Goal: Information Seeking & Learning: Learn about a topic

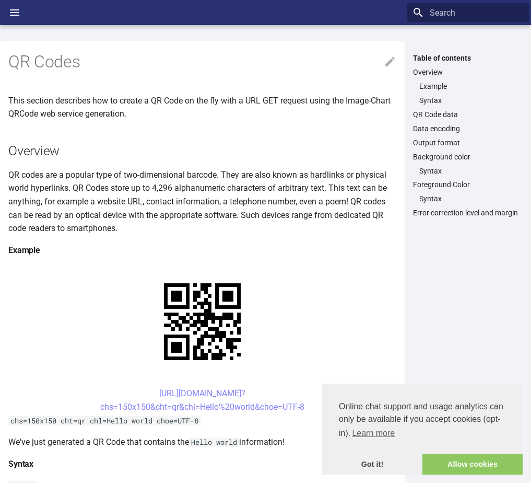
click at [66, 112] on p "This section describes how to create a QR Code on the fly with a URL GET reques…" at bounding box center [202, 107] width 388 height 27
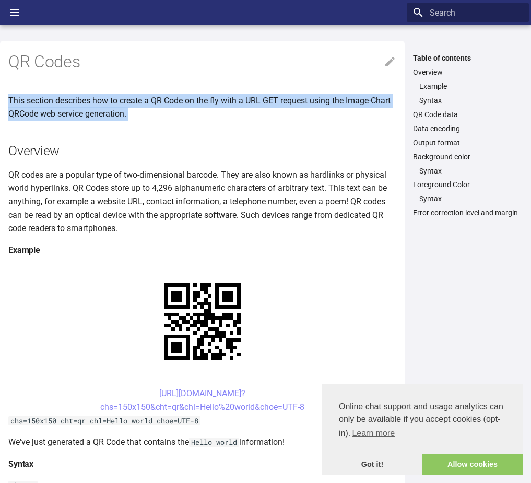
click at [66, 112] on p "This section describes how to create a QR Code on the fly with a URL GET reques…" at bounding box center [202, 107] width 388 height 27
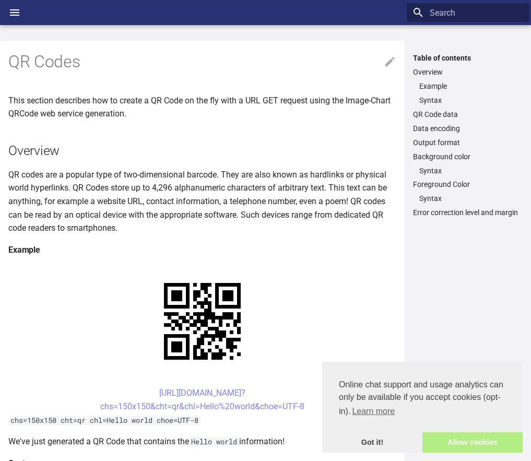
click at [448, 439] on link "Allow cookies" at bounding box center [473, 443] width 100 height 21
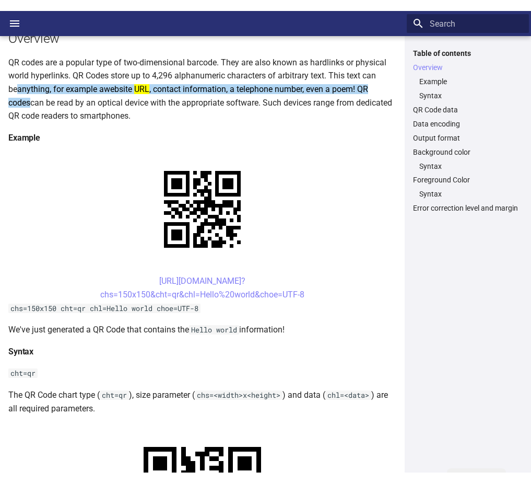
scroll to position [118, 0]
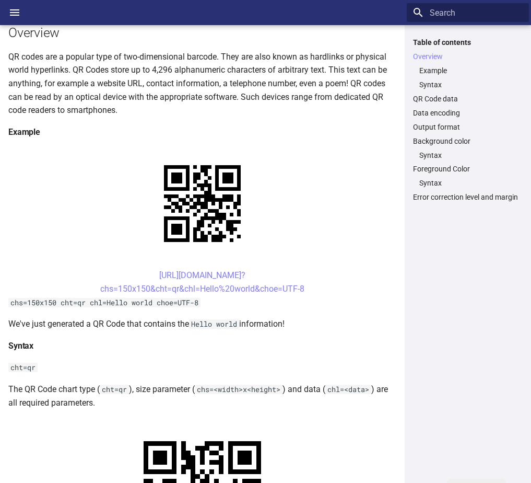
click at [19, 322] on p "We've just generated a QR Code that contains the Hello world information!" at bounding box center [202, 324] width 388 height 14
click at [14, 325] on p "We've just generated a QR Code that contains the Hello world information!" at bounding box center [202, 324] width 388 height 14
drag, startPoint x: 14, startPoint y: 325, endPoint x: 104, endPoint y: 324, distance: 89.9
click at [104, 324] on p "We've just generated a QR Code that contains the Hello world information!" at bounding box center [202, 324] width 388 height 14
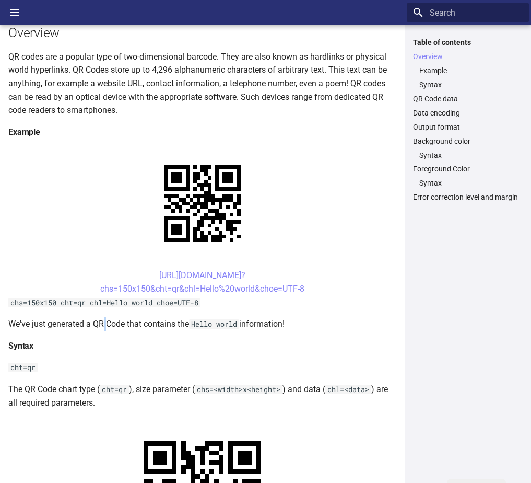
click at [104, 324] on p "We've just generated a QR Code that contains the Hello world information!" at bounding box center [202, 324] width 388 height 14
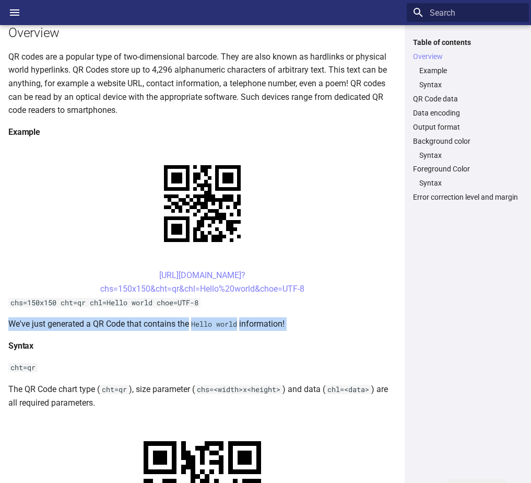
click at [104, 324] on p "We've just generated a QR Code that contains the Hello world information!" at bounding box center [202, 324] width 388 height 14
drag, startPoint x: 104, startPoint y: 324, endPoint x: 211, endPoint y: 326, distance: 107.1
click at [211, 326] on code "Hello world" at bounding box center [214, 323] width 50 height 9
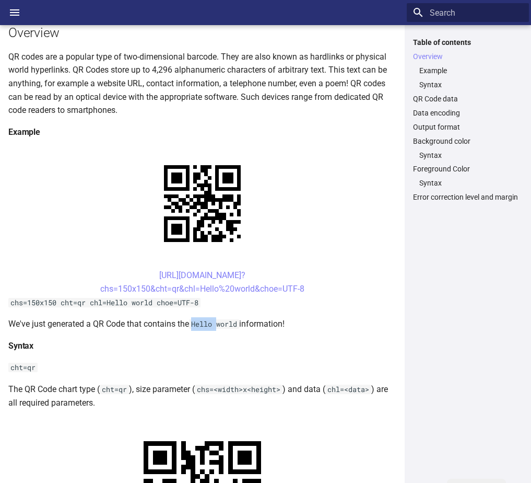
click at [211, 326] on code "Hello world" at bounding box center [214, 323] width 50 height 9
drag, startPoint x: 211, startPoint y: 326, endPoint x: 271, endPoint y: 325, distance: 59.6
click at [271, 325] on p "We've just generated a QR Code that contains the Hello world information!" at bounding box center [202, 324] width 388 height 14
drag, startPoint x: 156, startPoint y: 303, endPoint x: 97, endPoint y: 301, distance: 59.0
click at [97, 301] on code "chs=150x150 cht=qr chl=Hello world choe=UTF-8" at bounding box center [104, 302] width 192 height 9
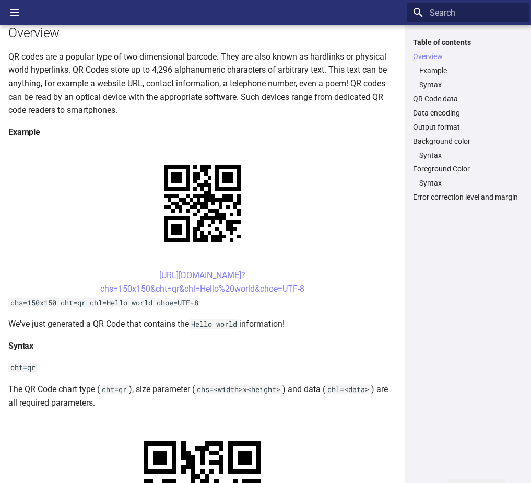
drag, startPoint x: 97, startPoint y: 301, endPoint x: 80, endPoint y: 300, distance: 16.7
click at [80, 300] on code "chs=150x150 cht=qr chl=Hello world choe=UTF-8" at bounding box center [104, 302] width 192 height 9
drag, startPoint x: 203, startPoint y: 305, endPoint x: 158, endPoint y: 306, distance: 44.9
click at [158, 306] on code "chs=150x150 cht=qr chl=Hello world choe=UTF-8" at bounding box center [104, 302] width 192 height 9
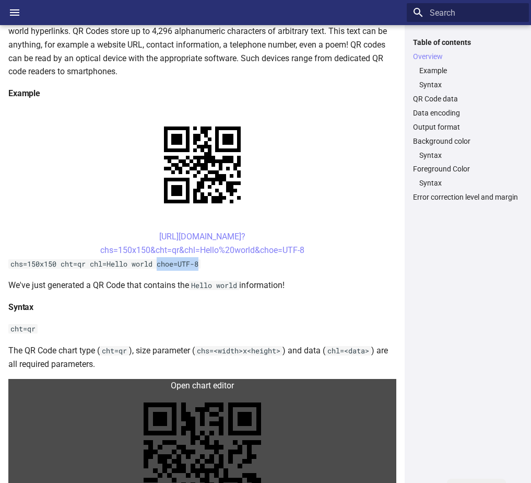
scroll to position [223, 0]
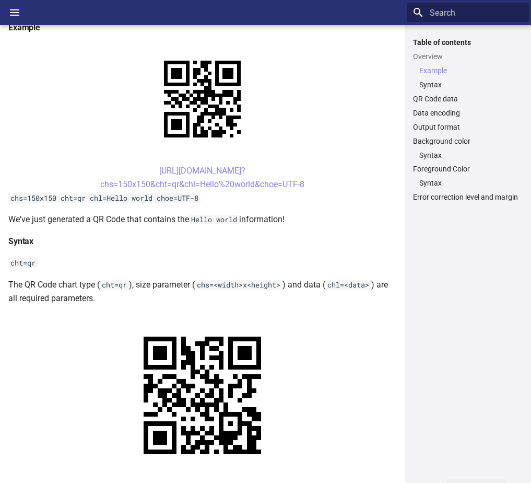
click at [27, 285] on p "The QR Code chart type ( cht=qr ), size parameter ( chs=<width>x<height> ) and …" at bounding box center [202, 291] width 388 height 27
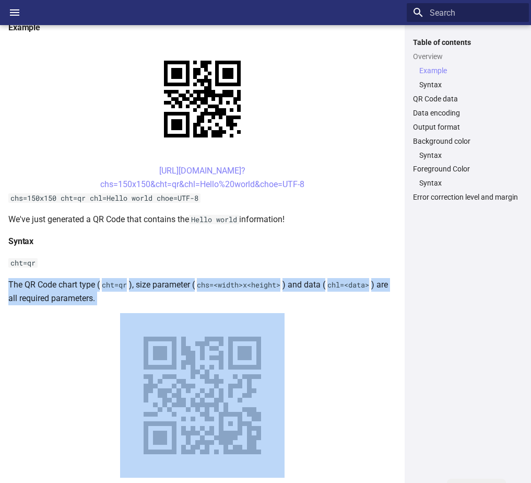
click at [27, 285] on p "The QR Code chart type ( cht=qr ), size parameter ( chs=<width>x<height> ) and …" at bounding box center [202, 291] width 388 height 27
drag, startPoint x: 27, startPoint y: 285, endPoint x: 77, endPoint y: 286, distance: 49.6
click at [77, 286] on p "The QR Code chart type ( cht=qr ), size parameter ( chs=<width>x<height> ) and …" at bounding box center [202, 291] width 388 height 27
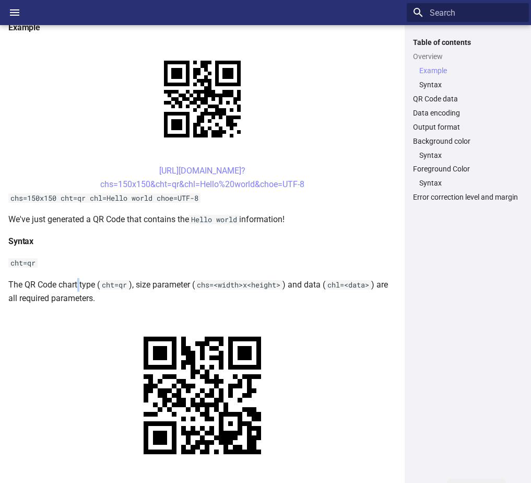
click at [77, 286] on p "The QR Code chart type ( cht=qr ), size parameter ( chs=<width>x<height> ) and …" at bounding box center [202, 291] width 388 height 27
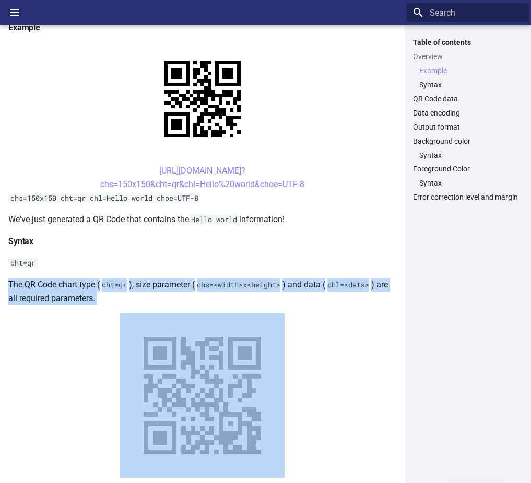
click at [77, 286] on p "The QR Code chart type ( cht=qr ), size parameter ( chs=<width>x<height> ) and …" at bounding box center [202, 291] width 388 height 27
drag, startPoint x: 77, startPoint y: 286, endPoint x: 161, endPoint y: 282, distance: 84.2
click at [161, 282] on p "The QR Code chart type ( cht=qr ), size parameter ( chs=<width>x<height> ) and …" at bounding box center [202, 291] width 388 height 27
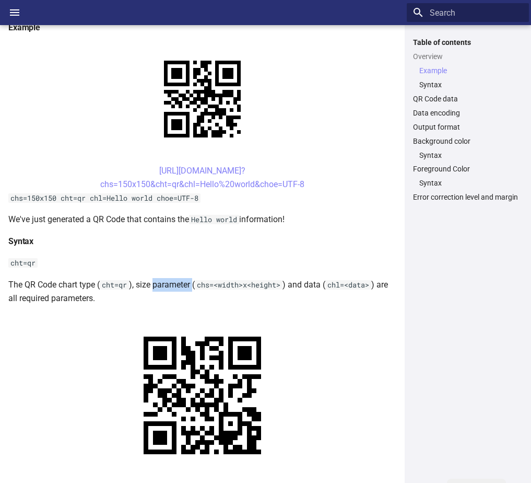
click at [161, 282] on p "The QR Code chart type ( cht=qr ), size parameter ( chs=<width>x<height> ) and …" at bounding box center [202, 291] width 388 height 27
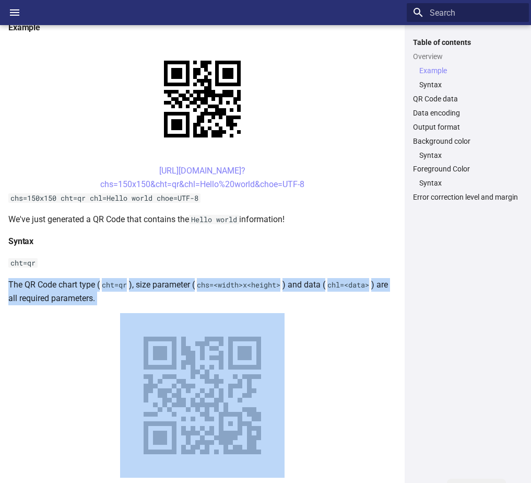
click at [161, 282] on p "The QR Code chart type ( cht=qr ), size parameter ( chs=<width>x<height> ) and …" at bounding box center [202, 291] width 388 height 27
click at [305, 283] on p "The QR Code chart type ( cht=qr ), size parameter ( chs=<width>x<height> ) and …" at bounding box center [202, 291] width 388 height 27
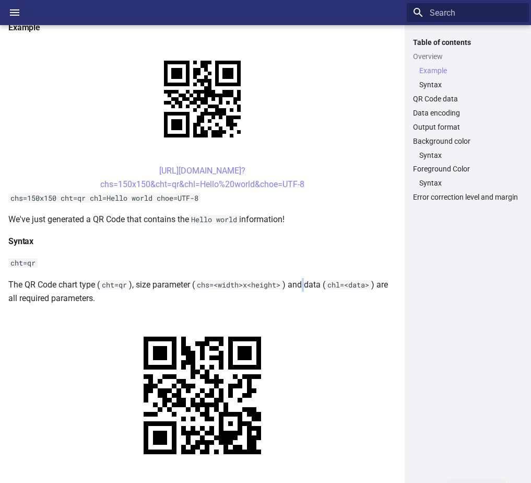
click at [305, 283] on p "The QR Code chart type ( cht=qr ), size parameter ( chs=<width>x<height> ) and …" at bounding box center [202, 291] width 388 height 27
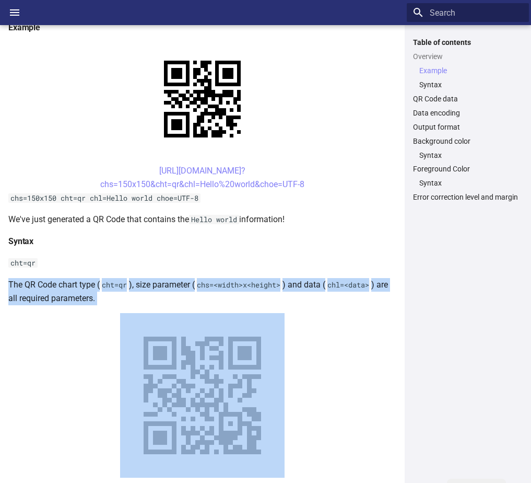
click at [305, 283] on p "The QR Code chart type ( cht=qr ), size parameter ( chs=<width>x<height> ) and …" at bounding box center [202, 291] width 388 height 27
click at [38, 296] on p "The QR Code chart type ( cht=qr ), size parameter ( chs=<width>x<height> ) and …" at bounding box center [202, 291] width 388 height 27
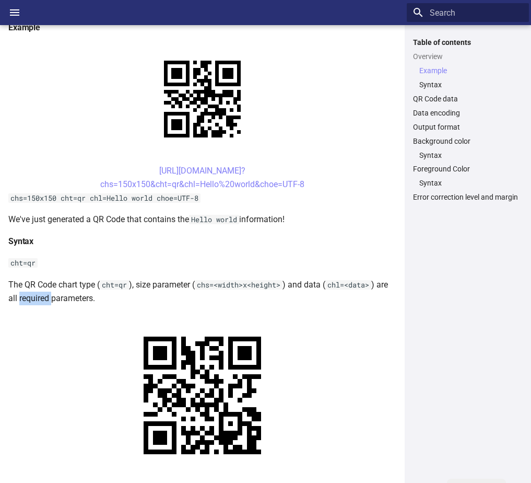
click at [38, 296] on p "The QR Code chart type ( cht=qr ), size parameter ( chs=<width>x<height> ) and …" at bounding box center [202, 291] width 388 height 27
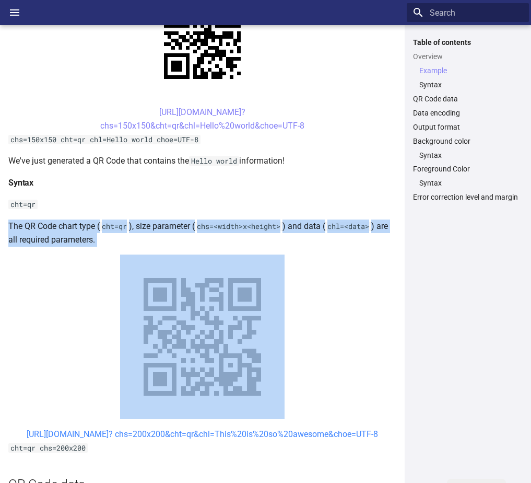
scroll to position [431, 0]
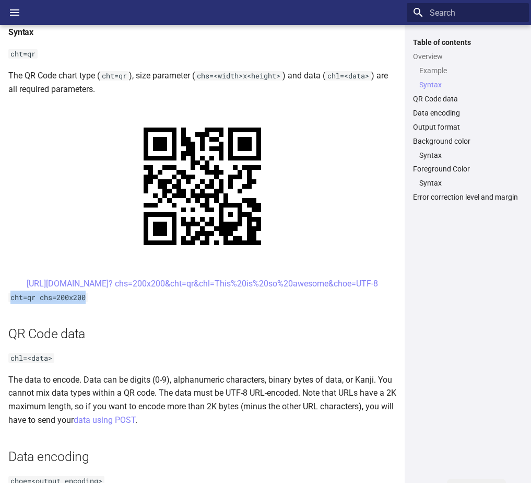
drag, startPoint x: 86, startPoint y: 299, endPoint x: 11, endPoint y: 300, distance: 74.7
click at [11, 300] on code "cht=qr chs=200x200" at bounding box center [47, 297] width 79 height 9
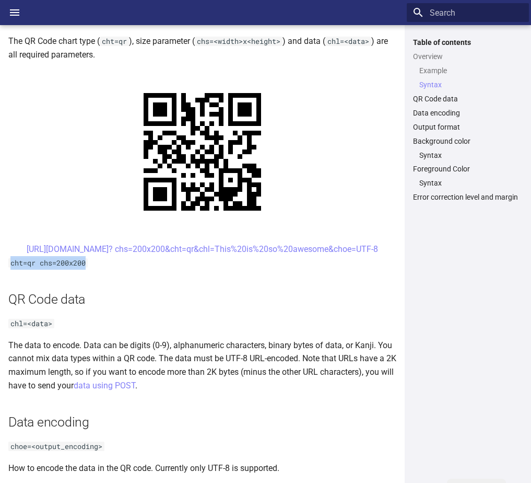
scroll to position [484, 0]
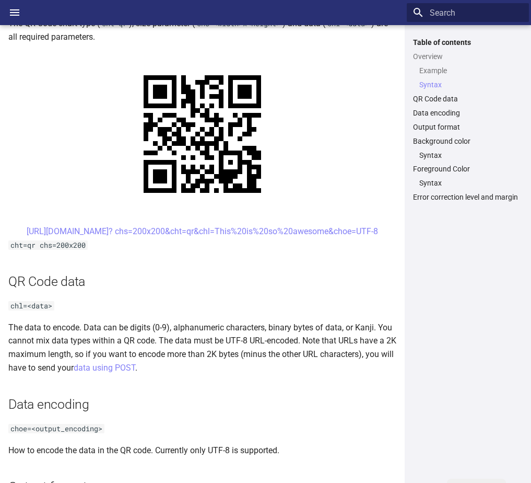
click at [39, 281] on h2 "QR Code data" at bounding box center [202, 281] width 388 height 18
drag, startPoint x: 39, startPoint y: 281, endPoint x: 37, endPoint y: 328, distance: 46.6
click at [37, 328] on p "The data to encode. Data can be digits (0-9), alphanumeric characters, binary b…" at bounding box center [202, 347] width 388 height 53
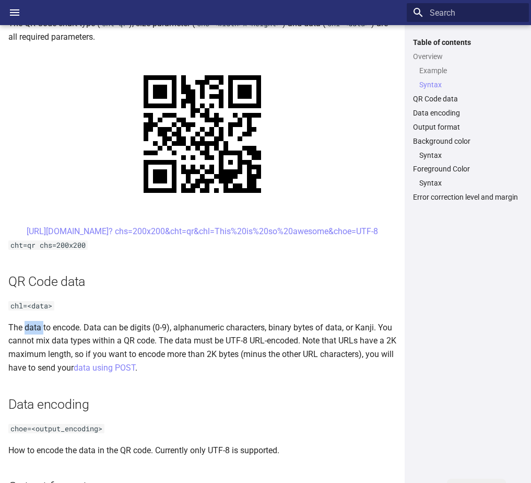
click at [37, 328] on p "The data to encode. Data can be digits (0-9), alphanumeric characters, binary b…" at bounding box center [202, 347] width 388 height 53
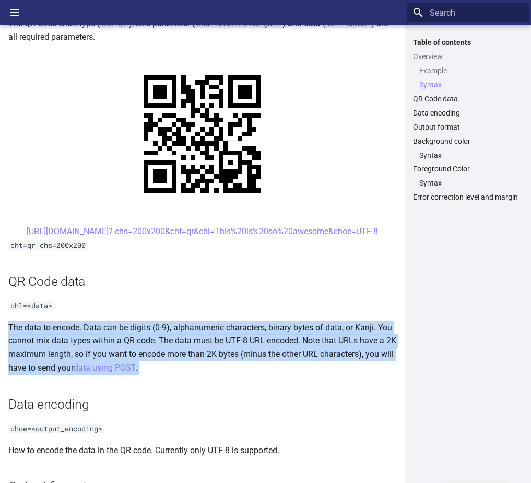
click at [37, 328] on p "The data to encode. Data can be digits (0-9), alphanumeric characters, binary b…" at bounding box center [202, 347] width 388 height 53
drag, startPoint x: 37, startPoint y: 328, endPoint x: 159, endPoint y: 332, distance: 122.8
click at [159, 332] on p "The data to encode. Data can be digits (0-9), alphanumeric characters, binary b…" at bounding box center [202, 347] width 388 height 53
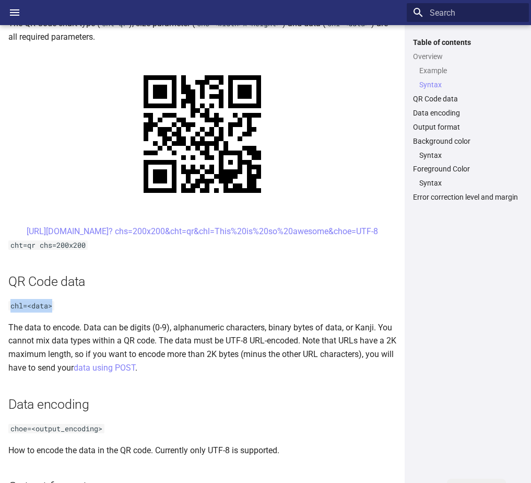
drag, startPoint x: 54, startPoint y: 306, endPoint x: 8, endPoint y: 306, distance: 46.5
drag, startPoint x: 8, startPoint y: 306, endPoint x: 26, endPoint y: 334, distance: 33.3
click at [26, 334] on p "The data to encode. Data can be digits (0-9), alphanumeric characters, binary b…" at bounding box center [202, 347] width 388 height 53
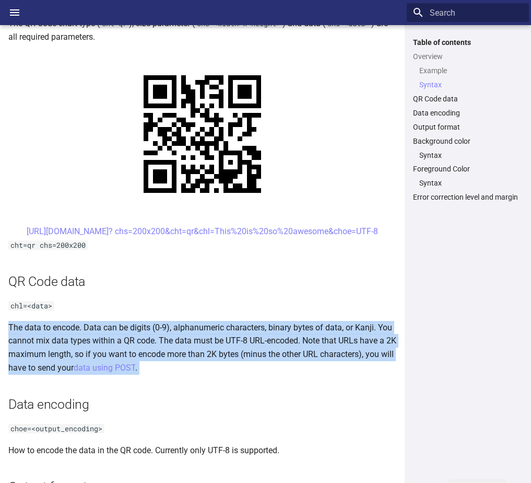
click at [26, 334] on p "The data to encode. Data can be digits (0-9), alphanumeric characters, binary b…" at bounding box center [202, 347] width 388 height 53
drag, startPoint x: 26, startPoint y: 334, endPoint x: 96, endPoint y: 324, distance: 70.7
click at [96, 324] on p "The data to encode. Data can be digits (0-9), alphanumeric characters, binary b…" at bounding box center [202, 347] width 388 height 53
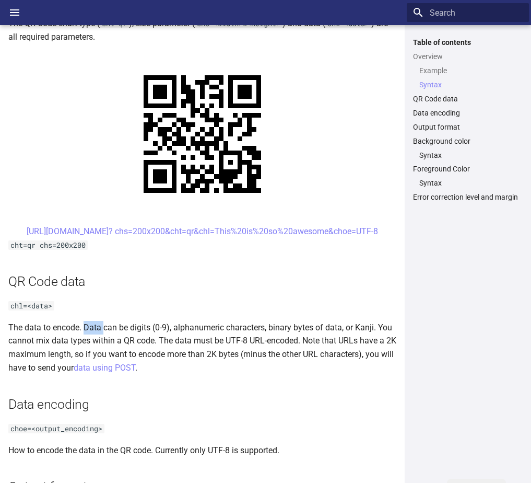
click at [96, 324] on p "The data to encode. Data can be digits (0-9), alphanumeric characters, binary b…" at bounding box center [202, 347] width 388 height 53
drag, startPoint x: 96, startPoint y: 324, endPoint x: 102, endPoint y: 328, distance: 7.5
click at [102, 327] on p "The data to encode. Data can be digits (0-9), alphanumeric characters, binary b…" at bounding box center [202, 347] width 388 height 53
drag, startPoint x: 266, startPoint y: 341, endPoint x: 328, endPoint y: 404, distance: 88.7
click at [328, 404] on h2 "Data encoding" at bounding box center [202, 404] width 388 height 18
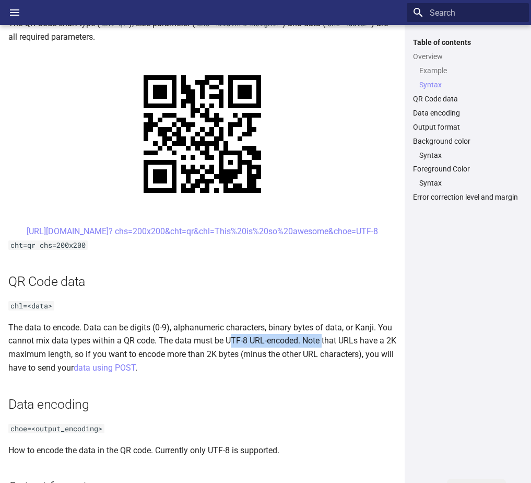
drag, startPoint x: 229, startPoint y: 342, endPoint x: 318, endPoint y: 342, distance: 88.8
click at [318, 342] on p "The data to encode. Data can be digits (0-9), alphanumeric characters, binary b…" at bounding box center [202, 347] width 388 height 53
drag, startPoint x: 318, startPoint y: 342, endPoint x: 305, endPoint y: 340, distance: 12.7
click at [305, 340] on p "The data to encode. Data can be digits (0-9), alphanumeric characters, binary b…" at bounding box center [202, 347] width 388 height 53
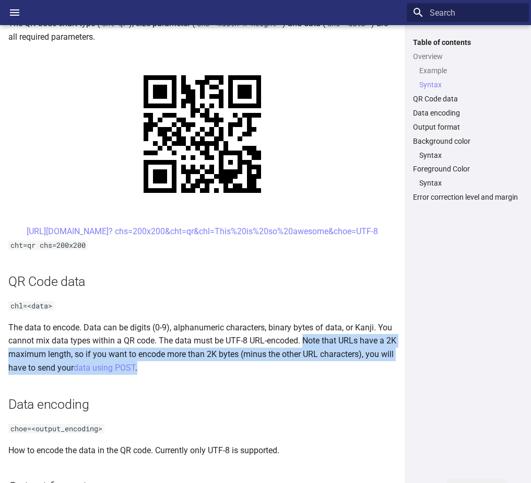
drag, startPoint x: 305, startPoint y: 340, endPoint x: 173, endPoint y: 362, distance: 133.5
click at [173, 362] on p "The data to encode. Data can be digits (0-9), alphanumeric characters, binary b…" at bounding box center [202, 347] width 388 height 53
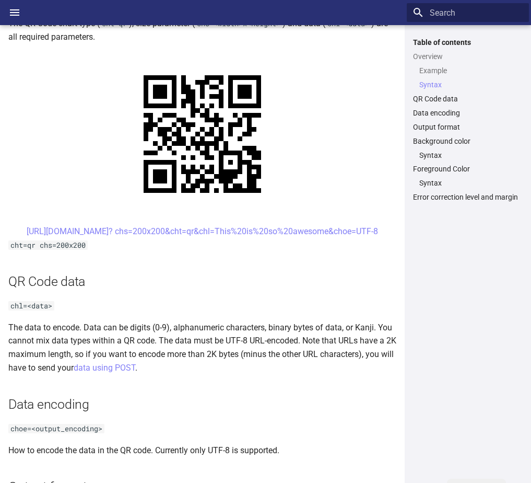
drag, startPoint x: 173, startPoint y: 362, endPoint x: 251, endPoint y: 387, distance: 81.6
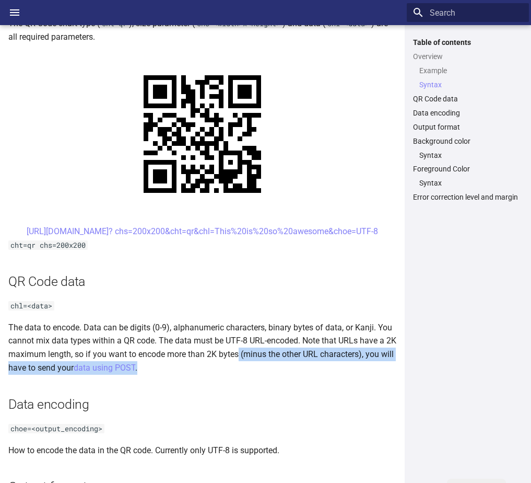
drag, startPoint x: 252, startPoint y: 353, endPoint x: 157, endPoint y: 368, distance: 96.2
click at [157, 368] on p "The data to encode. Data can be digits (0-9), alphanumeric characters, binary b…" at bounding box center [202, 347] width 388 height 53
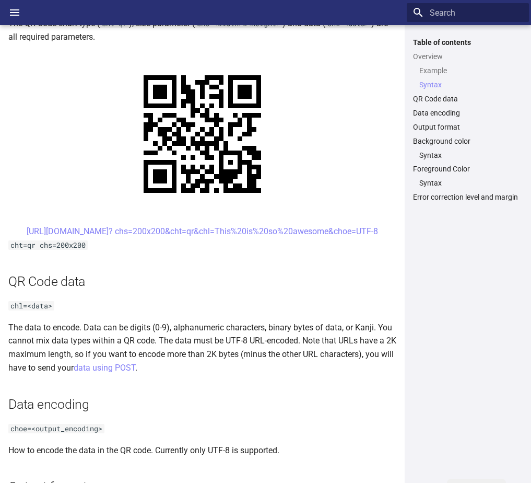
drag, startPoint x: 157, startPoint y: 368, endPoint x: 210, endPoint y: 407, distance: 66.4
click at [210, 408] on h2 "Data encoding" at bounding box center [202, 404] width 388 height 18
click at [20, 353] on p "The data to encode. Data can be digits (0-9), alphanumeric characters, binary b…" at bounding box center [202, 347] width 388 height 53
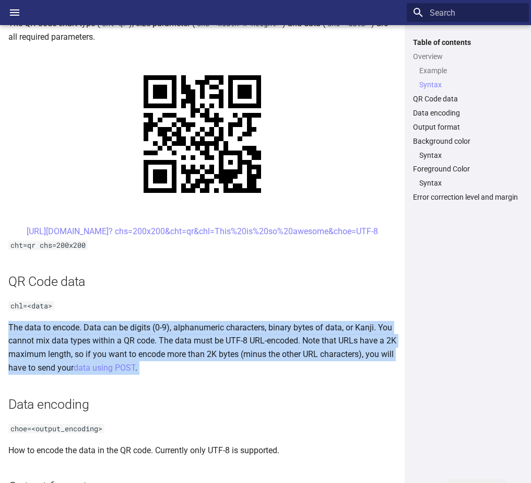
click at [20, 353] on p "The data to encode. Data can be digits (0-9), alphanumeric characters, binary b…" at bounding box center [202, 347] width 388 height 53
drag, startPoint x: 20, startPoint y: 353, endPoint x: 45, endPoint y: 355, distance: 25.2
click at [45, 355] on p "The data to encode. Data can be digits (0-9), alphanumeric characters, binary b…" at bounding box center [202, 347] width 388 height 53
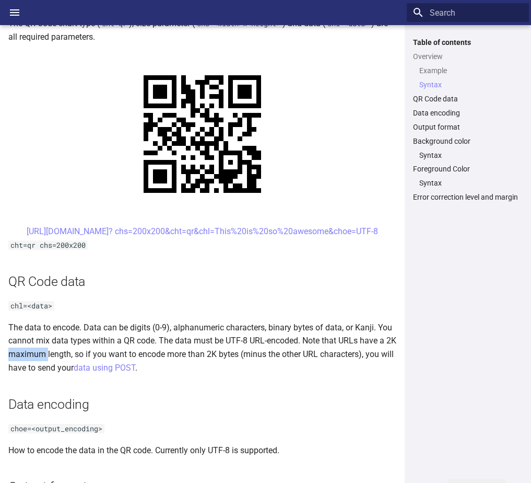
click at [45, 355] on p "The data to encode. Data can be digits (0-9), alphanumeric characters, binary b…" at bounding box center [202, 347] width 388 height 53
drag, startPoint x: 45, startPoint y: 355, endPoint x: 95, endPoint y: 353, distance: 49.2
click at [95, 353] on p "The data to encode. Data can be digits (0-9), alphanumeric characters, binary b…" at bounding box center [202, 347] width 388 height 53
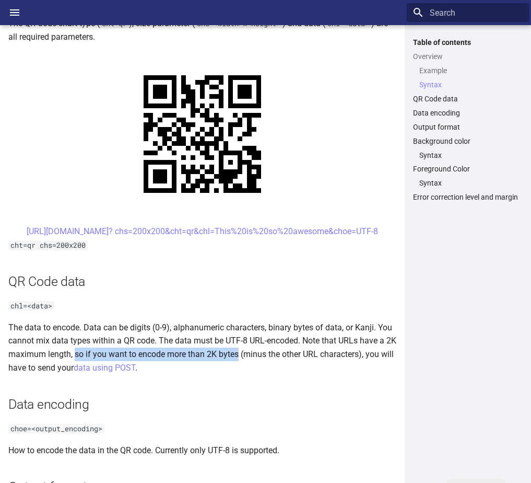
drag, startPoint x: 86, startPoint y: 354, endPoint x: 250, endPoint y: 356, distance: 164.0
click at [250, 356] on p "The data to encode. Data can be digits (0-9), alphanumeric characters, binary b…" at bounding box center [202, 347] width 388 height 53
drag, startPoint x: 250, startPoint y: 356, endPoint x: 220, endPoint y: 408, distance: 60.4
click at [220, 408] on h2 "Data encoding" at bounding box center [202, 404] width 388 height 18
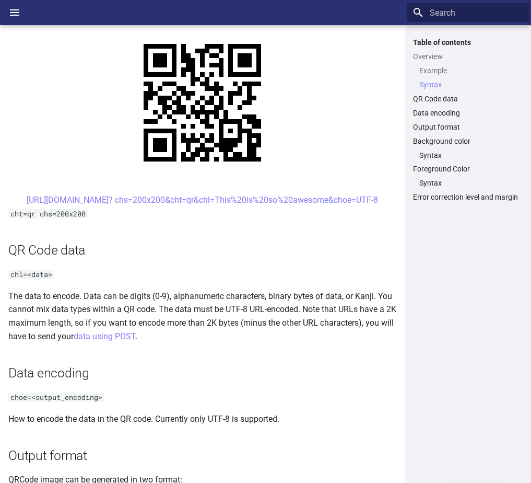
scroll to position [640, 0]
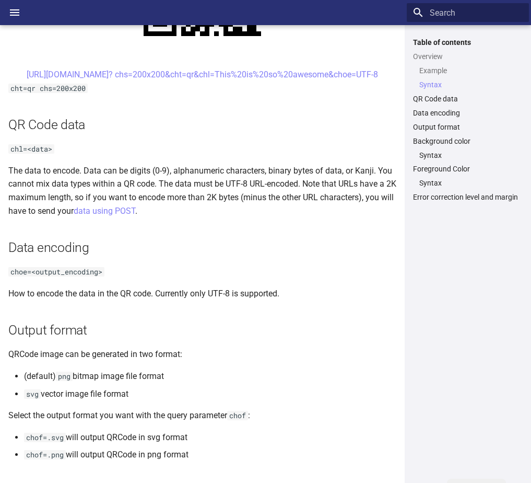
click at [21, 255] on h2 "Data encoding" at bounding box center [202, 247] width 388 height 18
drag, startPoint x: 21, startPoint y: 255, endPoint x: 21, endPoint y: 291, distance: 36.0
click at [21, 291] on p "How to encode the data in the QR code. Currently only UTF-8 is supported." at bounding box center [202, 294] width 388 height 14
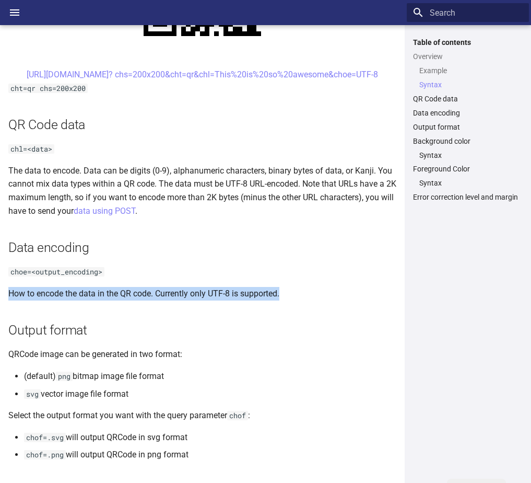
drag, startPoint x: 10, startPoint y: 290, endPoint x: 316, endPoint y: 292, distance: 305.6
click at [316, 292] on p "How to encode the data in the QR code. Currently only UTF-8 is supported." at bounding box center [202, 294] width 388 height 14
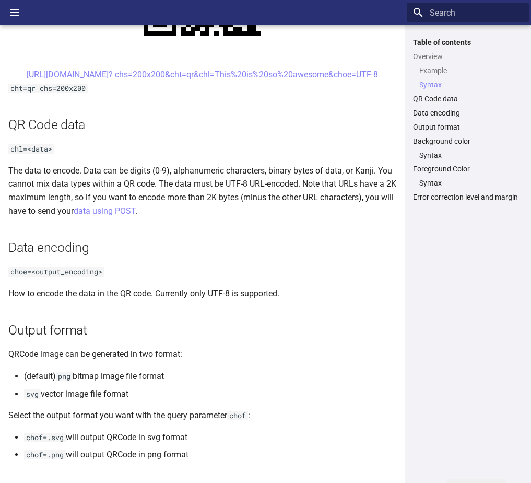
click at [279, 401] on article "QR Codes This section describes how to create a QR Code on the fly with a URL G…" at bounding box center [202, 432] width 388 height 2064
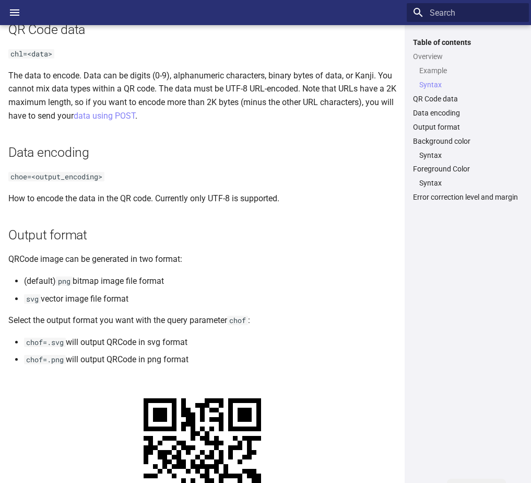
scroll to position [745, 0]
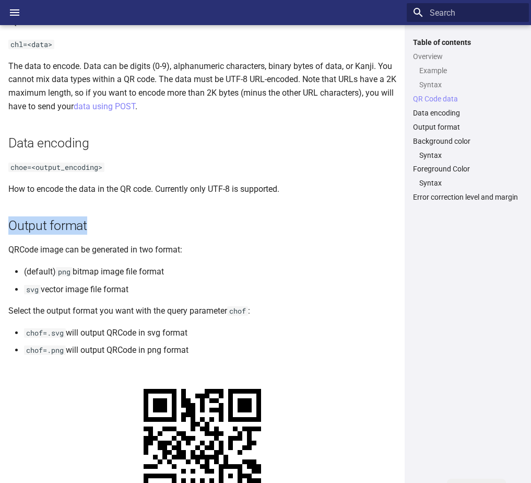
drag, startPoint x: 11, startPoint y: 224, endPoint x: 123, endPoint y: 226, distance: 111.3
click at [123, 226] on h2 "Output format" at bounding box center [202, 225] width 388 height 18
drag, startPoint x: 123, startPoint y: 226, endPoint x: 77, endPoint y: 285, distance: 74.1
click at [84, 290] on li "svg vector image file format" at bounding box center [210, 290] width 372 height 14
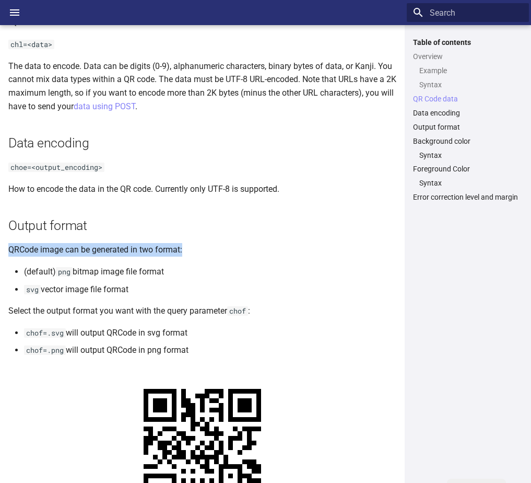
drag, startPoint x: 10, startPoint y: 250, endPoint x: 189, endPoint y: 250, distance: 178.7
click at [189, 250] on p "QRCode image can be generated in two format:" at bounding box center [202, 250] width 388 height 14
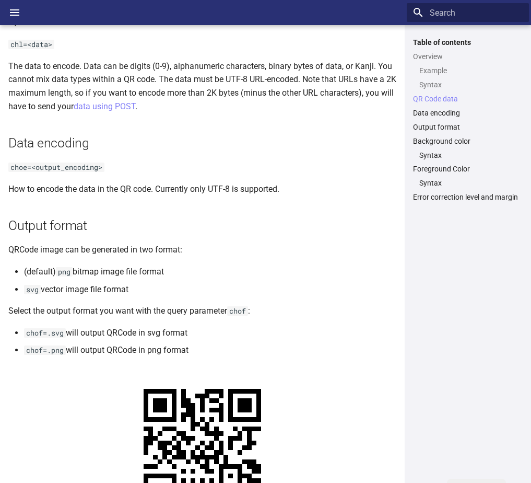
drag, startPoint x: 189, startPoint y: 250, endPoint x: 128, endPoint y: 291, distance: 73.7
click at [133, 291] on li "svg vector image file format" at bounding box center [210, 290] width 372 height 14
click at [64, 274] on code "png" at bounding box center [64, 271] width 17 height 9
drag, startPoint x: 64, startPoint y: 274, endPoint x: 122, endPoint y: 273, distance: 58.0
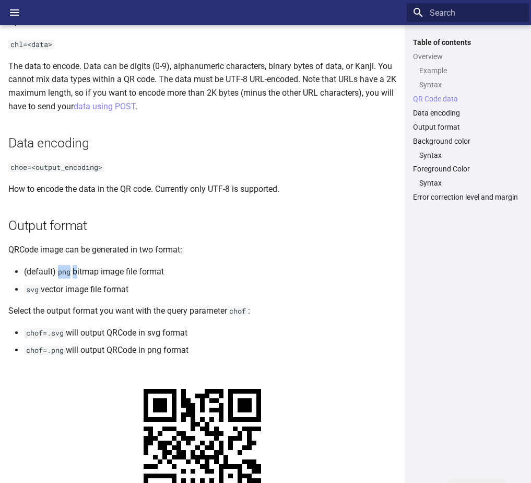
click at [122, 273] on li "(default) png bitmap image file format" at bounding box center [210, 272] width 372 height 14
click at [121, 272] on li "(default) png bitmap image file format" at bounding box center [210, 272] width 372 height 14
drag, startPoint x: 121, startPoint y: 272, endPoint x: 85, endPoint y: 273, distance: 36.1
click at [85, 273] on li "(default) png bitmap image file format" at bounding box center [210, 272] width 372 height 14
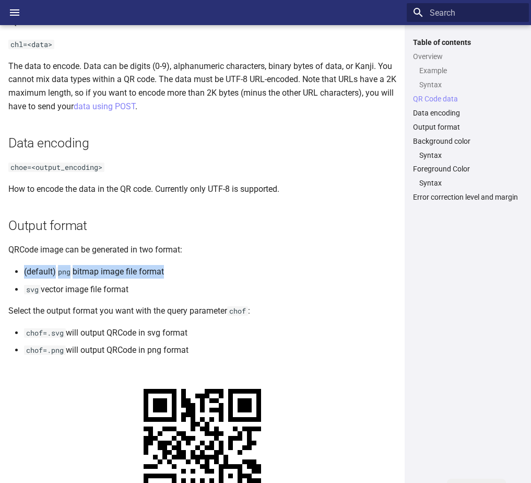
drag, startPoint x: 170, startPoint y: 271, endPoint x: 8, endPoint y: 266, distance: 162.0
click at [8, 266] on article "QR Codes This section describes how to create a QR Code on the fly with a URL G…" at bounding box center [202, 328] width 388 height 2064
click at [122, 289] on li "svg vector image file format" at bounding box center [210, 290] width 372 height 14
drag, startPoint x: 137, startPoint y: 290, endPoint x: 14, endPoint y: 287, distance: 122.8
click at [14, 287] on ul "(default) png bitmap image file format svg vector image file format" at bounding box center [205, 280] width 383 height 31
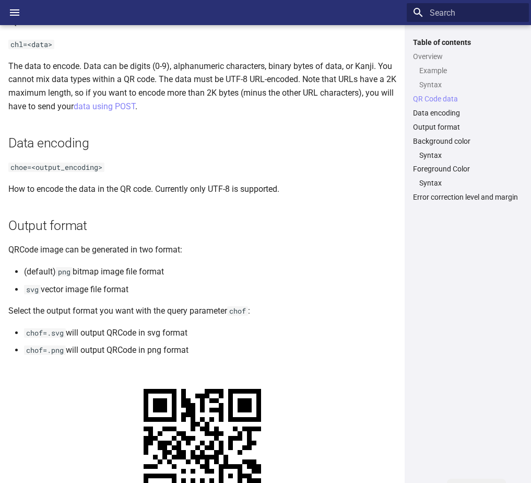
drag, startPoint x: 14, startPoint y: 287, endPoint x: 110, endPoint y: 288, distance: 95.6
click at [110, 288] on li "svg vector image file format" at bounding box center [210, 290] width 372 height 14
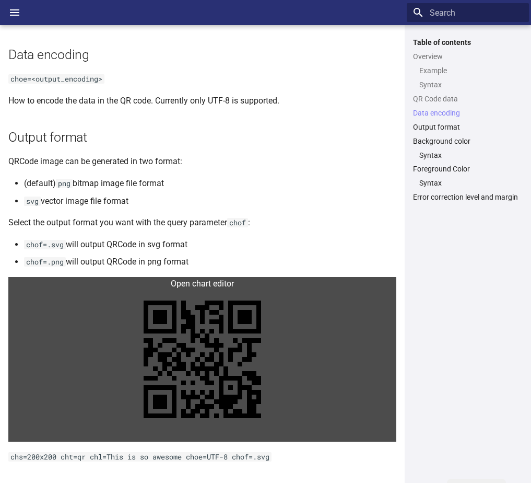
scroll to position [849, 0]
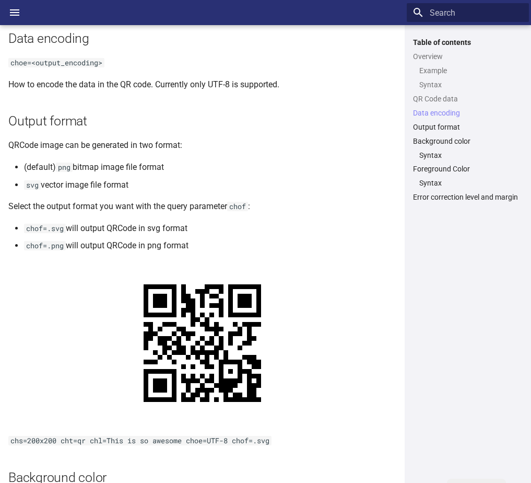
drag, startPoint x: 6, startPoint y: 204, endPoint x: 230, endPoint y: 203, distance: 224.1
click at [230, 203] on div "QR Codes This section describes how to create a QR Code on the fly with a URL G…" at bounding box center [202, 229] width 405 height 2076
click at [37, 231] on code "chof=.svg" at bounding box center [45, 228] width 42 height 9
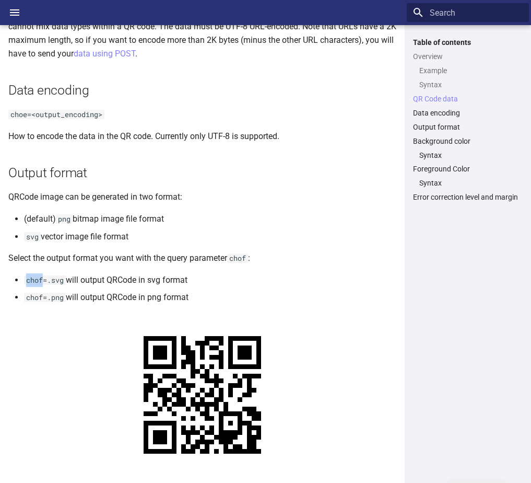
scroll to position [797, 0]
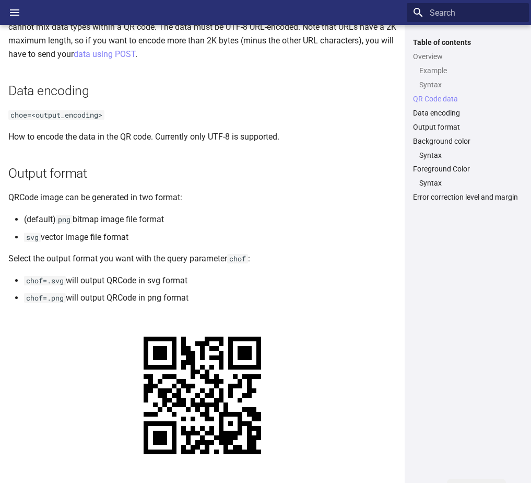
click at [18, 116] on code "choe=<output_encoding>" at bounding box center [56, 114] width 96 height 9
click at [453, 298] on div "Table of contents Overview Example Syntax QR Code data Data encoding Output for…" at bounding box center [468, 254] width 122 height 433
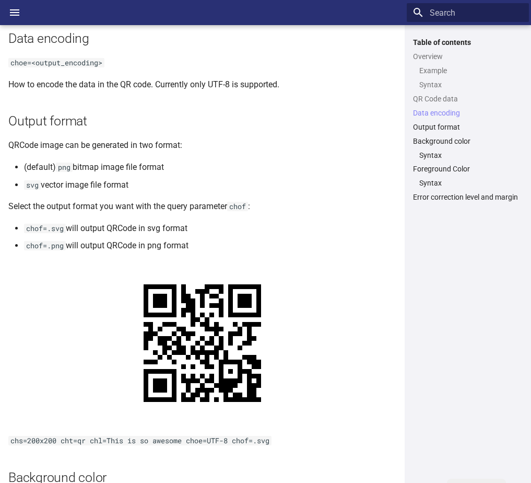
click at [73, 207] on p "Select the output format you want with the query parameter chof :" at bounding box center [202, 207] width 388 height 14
drag, startPoint x: 73, startPoint y: 207, endPoint x: 41, endPoint y: 208, distance: 31.3
click at [42, 208] on p "Select the output format you want with the query parameter chof :" at bounding box center [202, 207] width 388 height 14
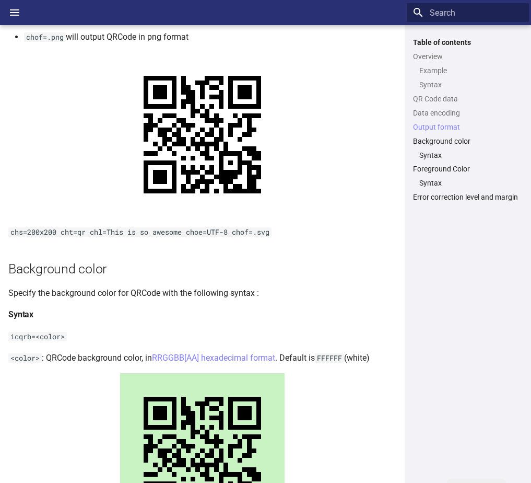
scroll to position [1058, 0]
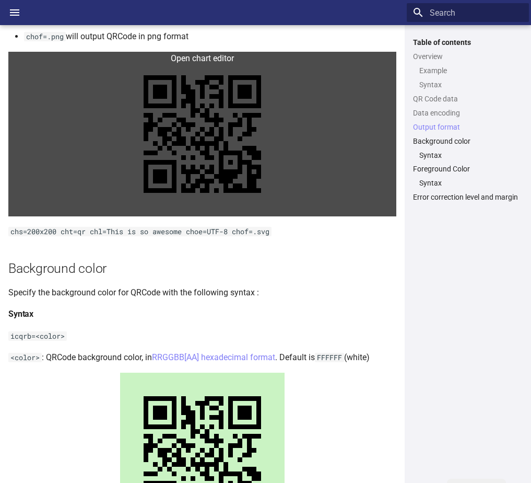
click at [216, 182] on link at bounding box center [202, 134] width 388 height 165
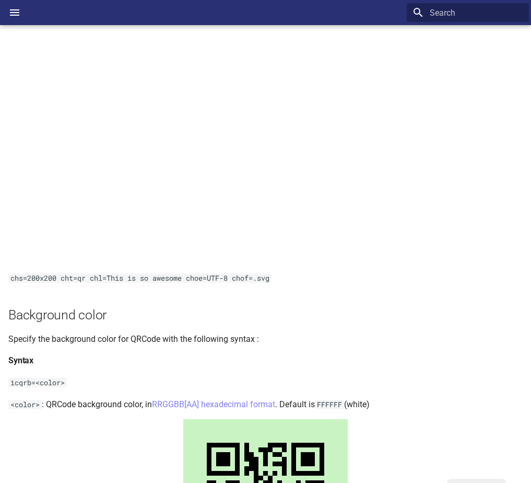
scroll to position [1215, 0]
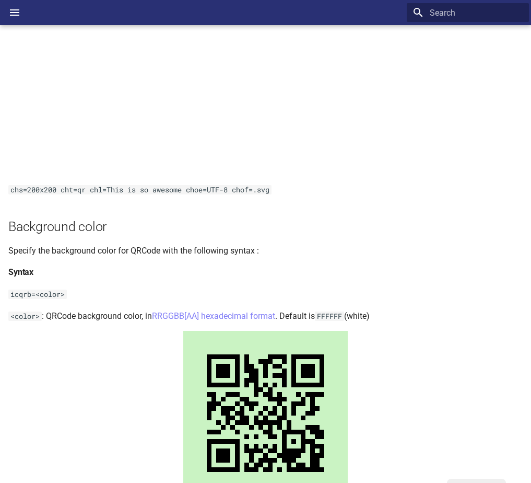
click at [155, 191] on code "chs=200x200 cht=qr chl=This is so awesome choe=UTF-8 chof=.svg" at bounding box center [139, 189] width 263 height 9
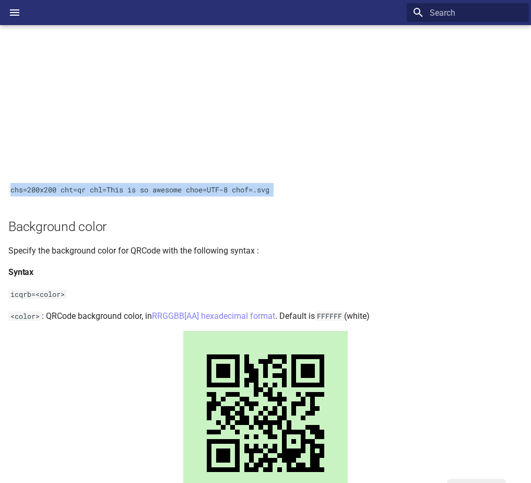
click at [155, 191] on code "chs=200x200 cht=qr chl=This is so awesome choe=UTF-8 chof=.svg" at bounding box center [139, 189] width 263 height 9
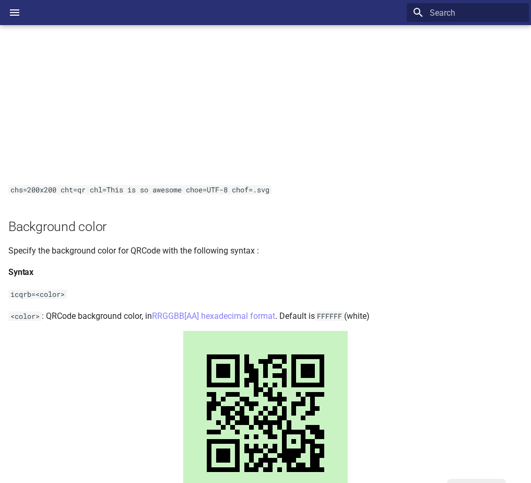
click at [44, 221] on h2 "Background color" at bounding box center [265, 226] width 515 height 18
click at [44, 227] on h2 "Background color" at bounding box center [265, 226] width 515 height 18
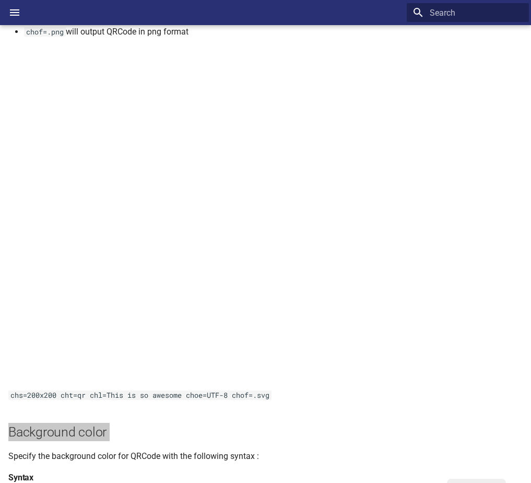
scroll to position [1111, 0]
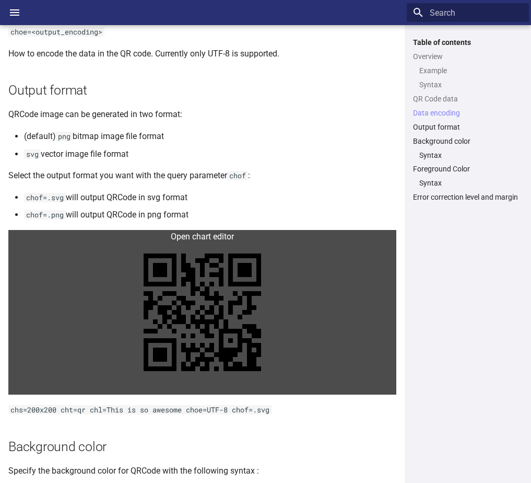
scroll to position [1089, 0]
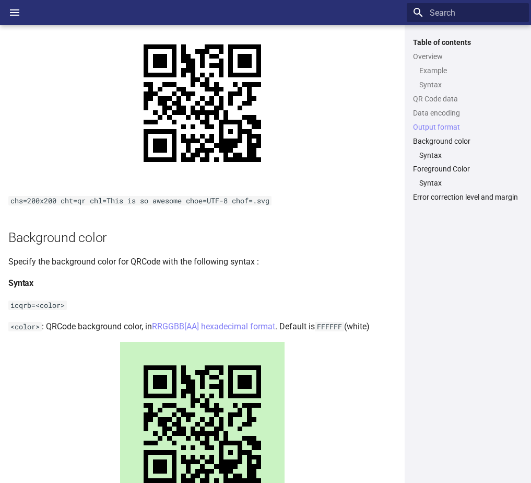
click at [41, 264] on p "Specify the background color for QRCode with the following syntax :" at bounding box center [202, 262] width 388 height 14
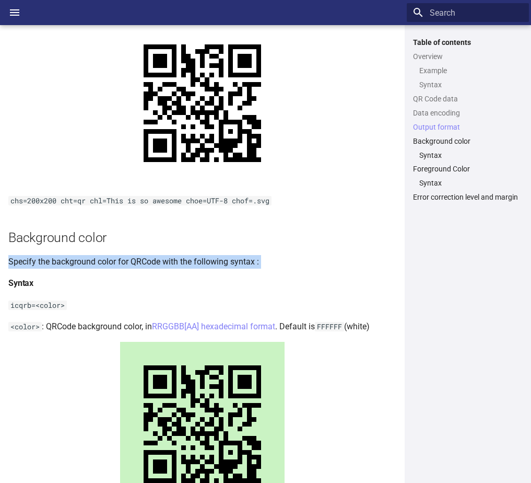
click at [41, 264] on p "Specify the background color for QRCode with the following syntax :" at bounding box center [202, 262] width 388 height 14
click at [299, 262] on p "Specify the background color for QRCode with the following syntax :" at bounding box center [202, 262] width 388 height 14
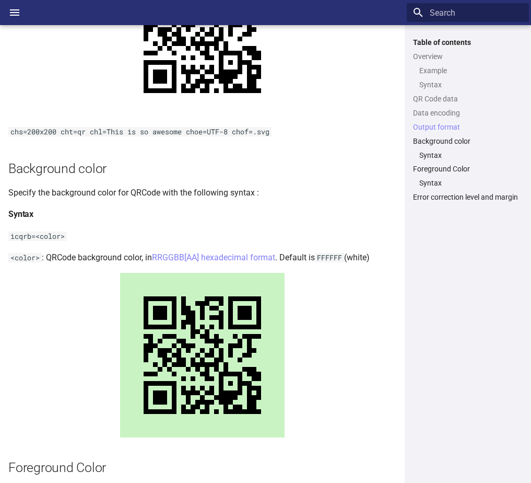
scroll to position [1194, 0]
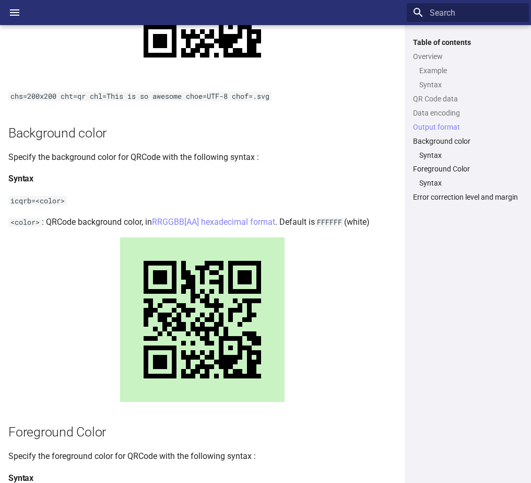
click at [87, 222] on p "<color> : QRCode background color, in RRGGBB[AA] hexadecimal format . Default i…" at bounding box center [202, 222] width 388 height 14
click at [294, 218] on p "<color> : QRCode background color, in RRGGBB[AA] hexadecimal format . Default i…" at bounding box center [202, 222] width 388 height 14
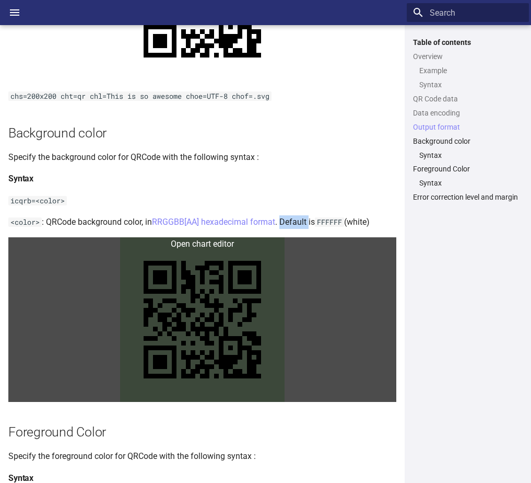
drag, startPoint x: 294, startPoint y: 218, endPoint x: 390, endPoint y: 250, distance: 100.8
click at [390, 250] on link at bounding box center [202, 319] width 388 height 165
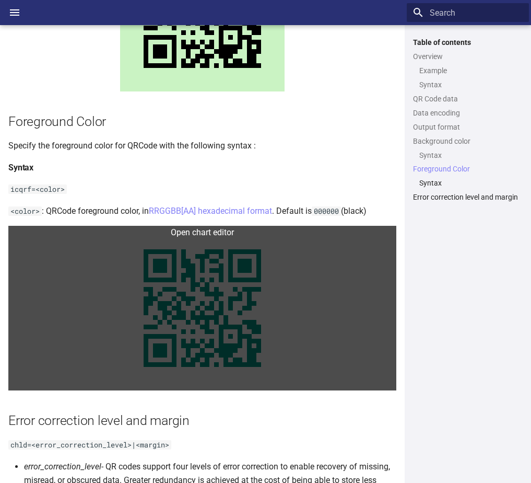
scroll to position [1565, 0]
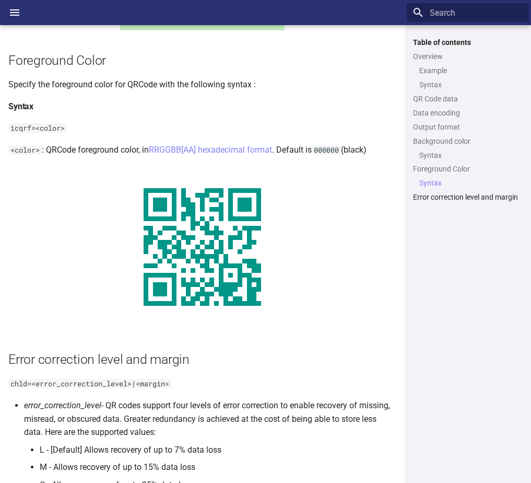
click at [42, 350] on h2 "Error correction level and margin" at bounding box center [202, 359] width 388 height 18
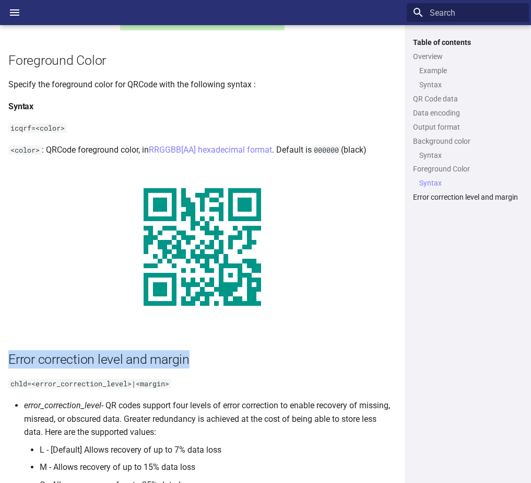
click at [42, 350] on h2 "Error correction level and margin" at bounding box center [202, 359] width 388 height 18
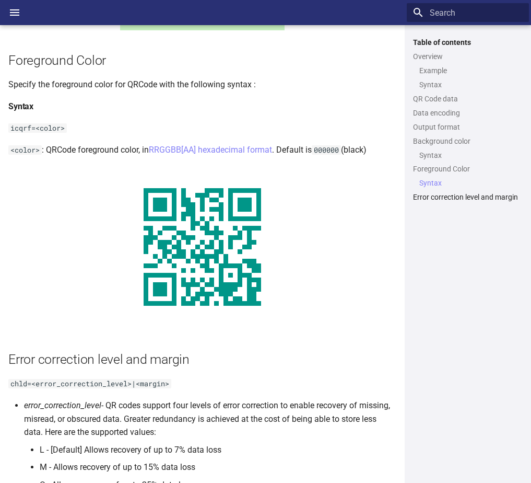
drag, startPoint x: 42, startPoint y: 210, endPoint x: 63, endPoint y: 260, distance: 53.8
click at [63, 399] on li "error_correction_level - QR codes support four levels of error correction to en…" at bounding box center [210, 454] width 372 height 110
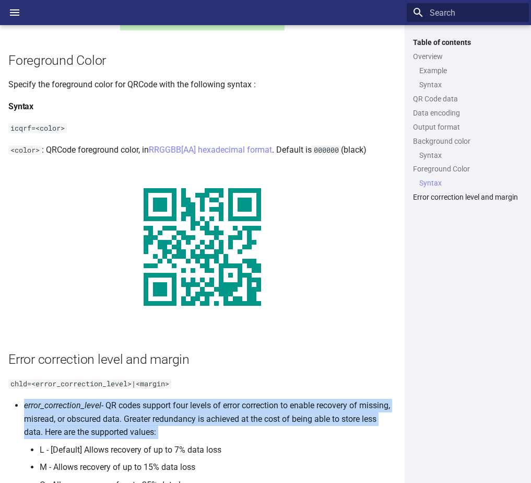
click at [63, 399] on li "error_correction_level - QR codes support four levels of error correction to en…" at bounding box center [210, 454] width 372 height 110
drag, startPoint x: 63, startPoint y: 260, endPoint x: 179, endPoint y: 282, distance: 118.1
click at [179, 399] on li "error_correction_level - QR codes support four levels of error correction to en…" at bounding box center [210, 454] width 372 height 110
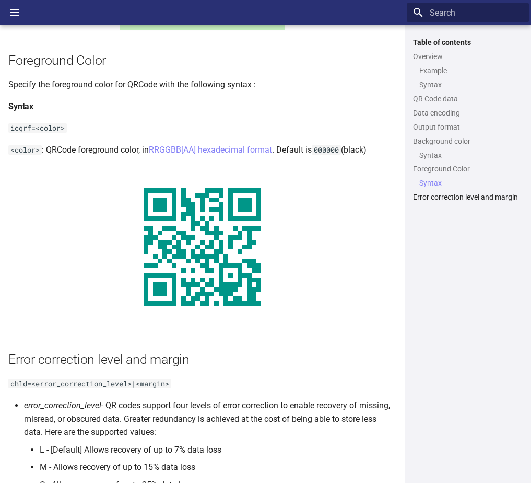
drag, startPoint x: 107, startPoint y: 255, endPoint x: 196, endPoint y: 277, distance: 92.5
click at [196, 399] on li "error_correction_level - QR codes support four levels of error correction to en…" at bounding box center [210, 454] width 372 height 110
click at [208, 399] on li "error_correction_level - QR codes support four levels of error correction to en…" at bounding box center [210, 454] width 372 height 110
drag, startPoint x: 208, startPoint y: 268, endPoint x: 305, endPoint y: 266, distance: 96.7
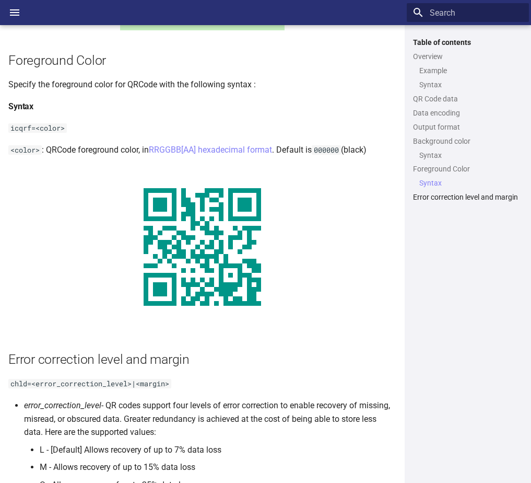
click at [305, 399] on li "error_correction_level - QR codes support four levels of error correction to en…" at bounding box center [210, 454] width 372 height 110
click at [39, 399] on li "error_correction_level - QR codes support four levels of error correction to en…" at bounding box center [210, 454] width 372 height 110
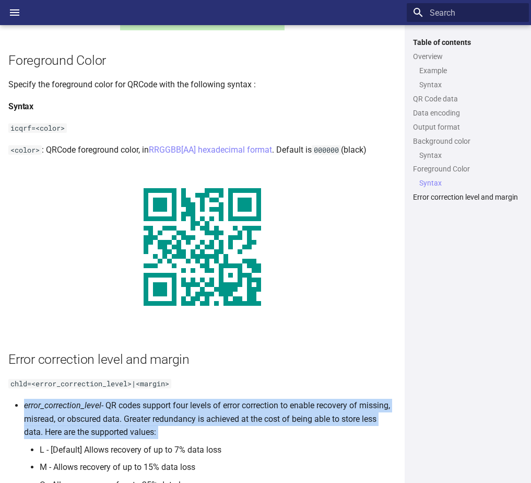
click at [39, 399] on li "error_correction_level - QR codes support four levels of error correction to en…" at bounding box center [210, 454] width 372 height 110
drag, startPoint x: 39, startPoint y: 278, endPoint x: 119, endPoint y: 285, distance: 79.7
click at [119, 399] on li "error_correction_level - QR codes support four levels of error correction to en…" at bounding box center [210, 454] width 372 height 110
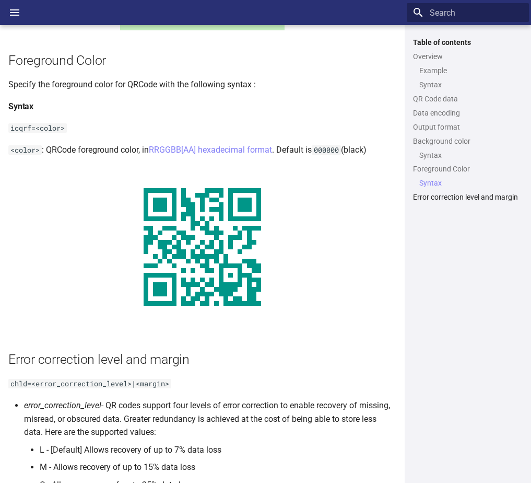
click at [120, 399] on li "error_correction_level - QR codes support four levels of error correction to en…" at bounding box center [210, 454] width 372 height 110
click at [271, 443] on li "L - [Default] Allows recovery of up to 7% data loss" at bounding box center [218, 450] width 357 height 14
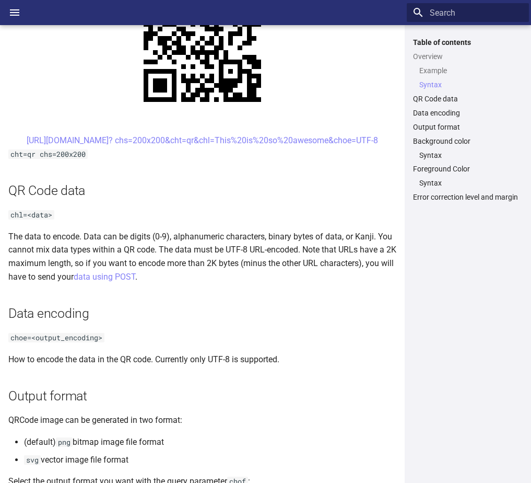
scroll to position [468, 0]
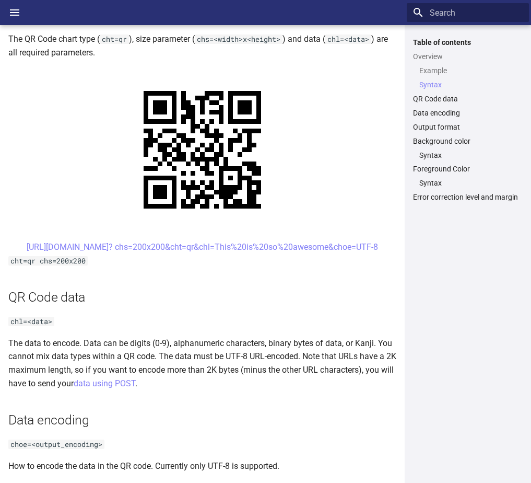
click at [202, 296] on h2 "QR Code data" at bounding box center [202, 297] width 388 height 18
click at [14, 8] on icon "Header" at bounding box center [14, 12] width 13 height 13
click at [0, 0] on input "checkbox" at bounding box center [0, 0] width 0 height 0
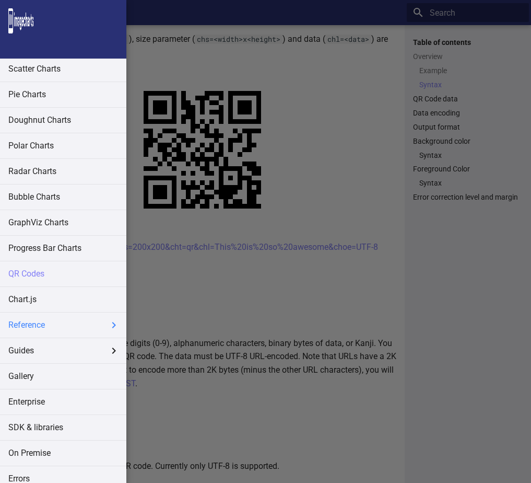
scroll to position [128, 0]
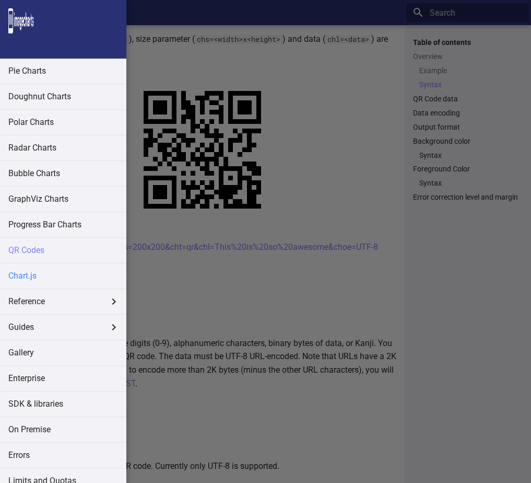
click at [29, 280] on link "Chart.js" at bounding box center [63, 275] width 126 height 25
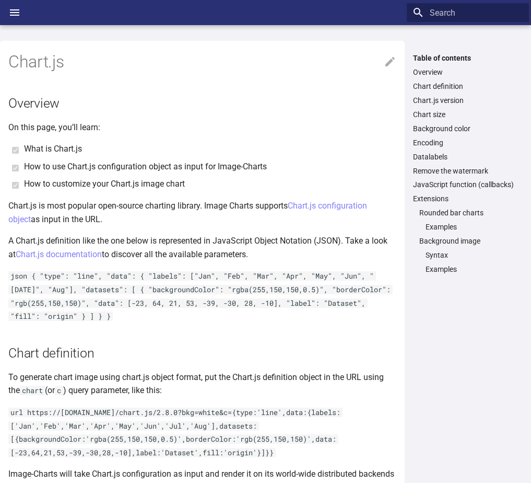
click at [56, 127] on p "On this page, you’ll learn:" at bounding box center [202, 128] width 388 height 14
drag, startPoint x: 56, startPoint y: 127, endPoint x: 55, endPoint y: 142, distance: 14.1
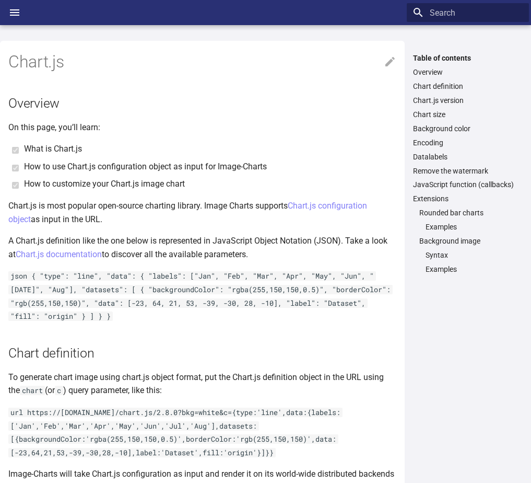
click at [54, 148] on li "What is Chart.js" at bounding box center [210, 149] width 372 height 14
drag, startPoint x: 54, startPoint y: 148, endPoint x: 62, endPoint y: 166, distance: 19.6
click at [62, 166] on li "How to use Chart.js configuration object as input for Image-Charts" at bounding box center [210, 167] width 372 height 14
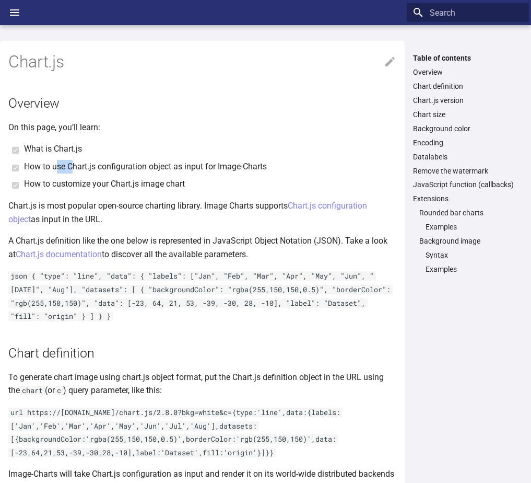
click at [62, 166] on li "How to use Chart.js configuration object as input for Image-Charts" at bounding box center [210, 167] width 372 height 14
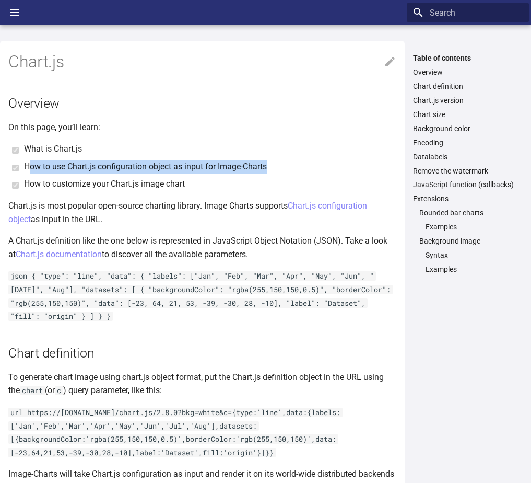
click at [62, 166] on li "How to use Chart.js configuration object as input for Image-Charts" at bounding box center [210, 167] width 372 height 14
click at [218, 169] on li "How to use Chart.js configuration object as input for Image-Charts" at bounding box center [210, 167] width 372 height 14
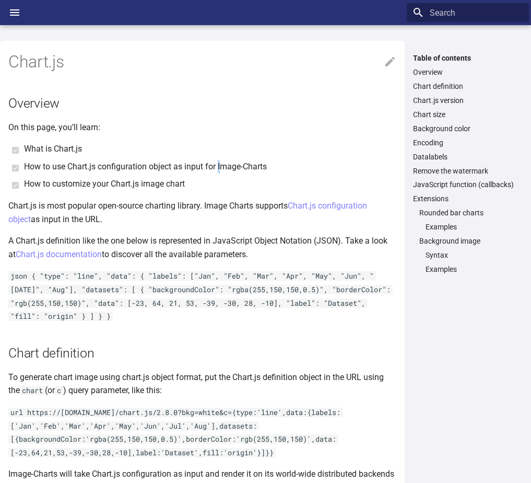
click at [218, 169] on li "How to use Chart.js configuration object as input for Image-Charts" at bounding box center [210, 167] width 372 height 14
click at [189, 168] on li "How to use Chart.js configuration object as input for Image-Charts" at bounding box center [210, 167] width 372 height 14
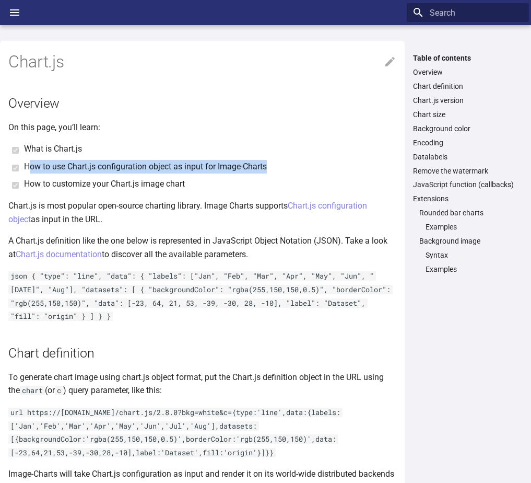
click at [189, 168] on li "How to use Chart.js configuration object as input for Image-Charts" at bounding box center [210, 167] width 372 height 14
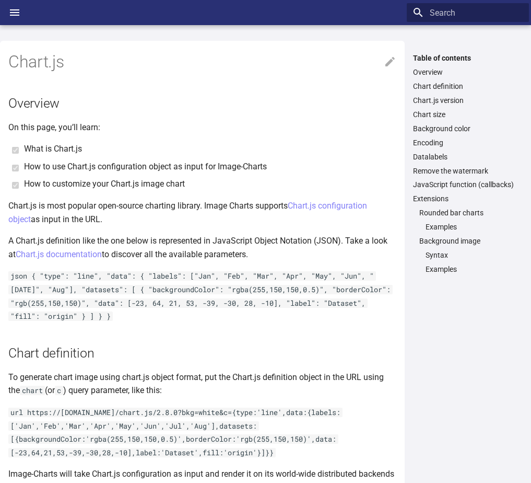
drag, startPoint x: 189, startPoint y: 168, endPoint x: 132, endPoint y: 181, distance: 58.4
click at [132, 181] on li "How to customize your Chart.js image chart" at bounding box center [210, 184] width 372 height 14
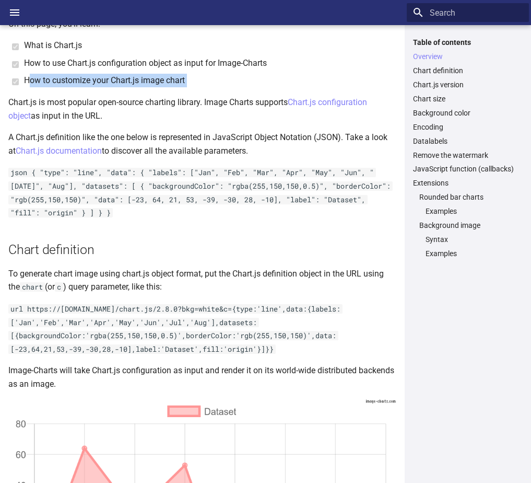
scroll to position [104, 0]
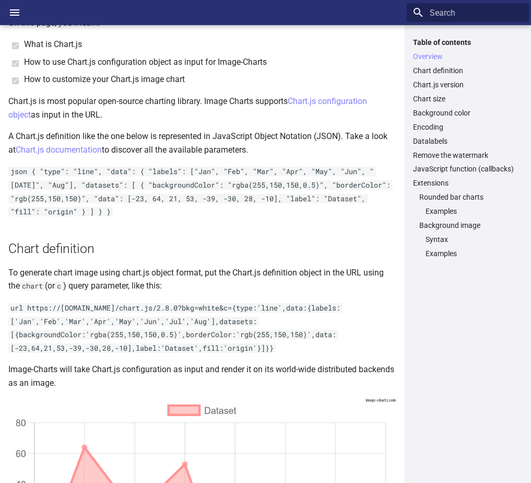
click at [72, 138] on p "A Chart.js definition like the one below is represented in JavaScript Object No…" at bounding box center [202, 143] width 388 height 27
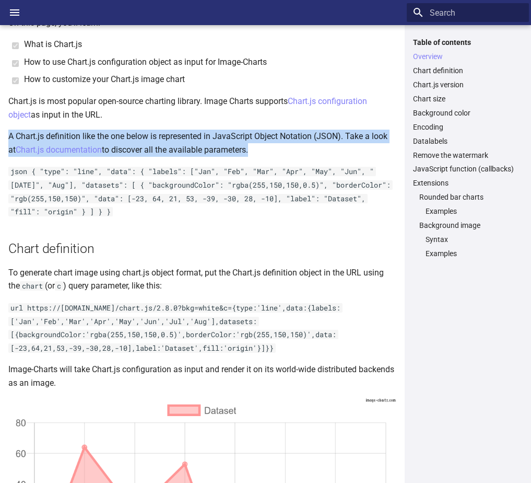
click at [72, 138] on p "A Chart.js definition like the one below is represented in JavaScript Object No…" at bounding box center [202, 143] width 388 height 27
drag, startPoint x: 72, startPoint y: 138, endPoint x: 174, endPoint y: 136, distance: 102.4
click at [174, 136] on p "A Chart.js definition like the one below is represented in JavaScript Object No…" at bounding box center [202, 143] width 388 height 27
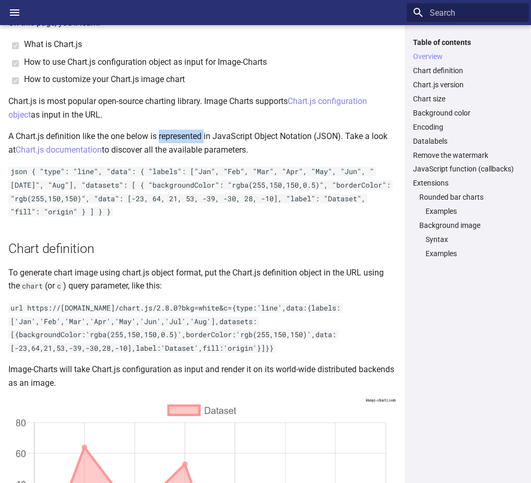
click at [174, 136] on p "A Chart.js definition like the one below is represented in JavaScript Object No…" at bounding box center [202, 143] width 388 height 27
click at [135, 151] on p "A Chart.js definition like the one below is represented in JavaScript Object No…" at bounding box center [202, 143] width 388 height 27
drag, startPoint x: 135, startPoint y: 151, endPoint x: 189, endPoint y: 226, distance: 91.6
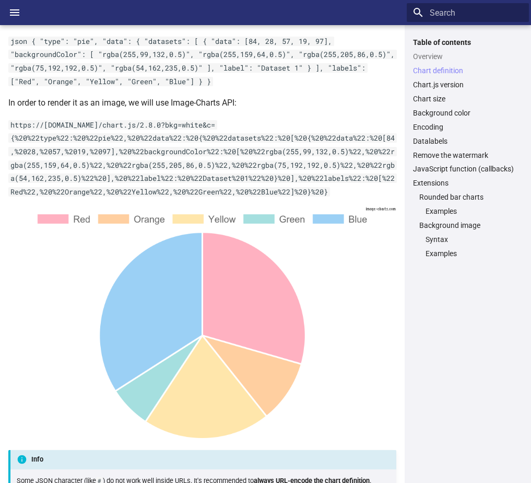
scroll to position [731, 0]
drag, startPoint x: 97, startPoint y: 272, endPoint x: 41, endPoint y: 265, distance: 56.2
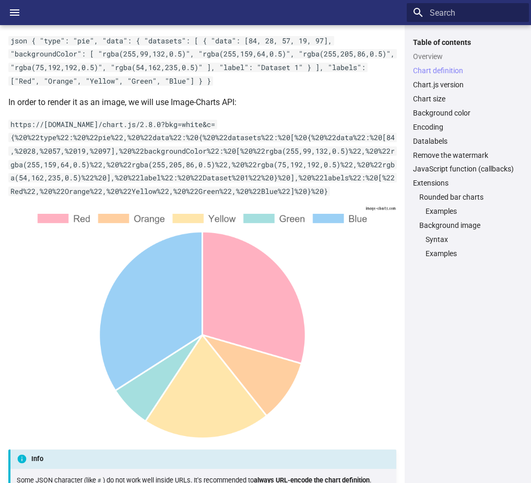
drag, startPoint x: 41, startPoint y: 265, endPoint x: 141, endPoint y: 255, distance: 100.3
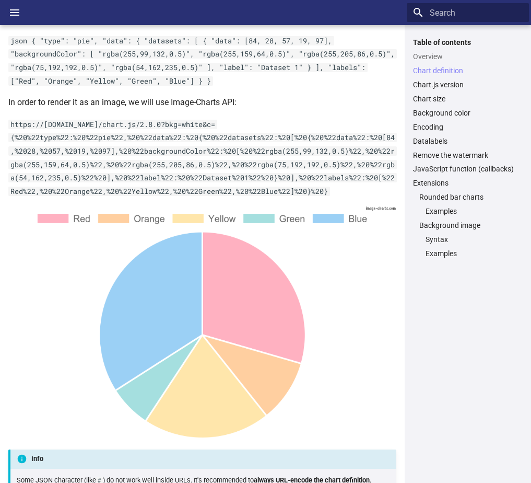
drag, startPoint x: 299, startPoint y: 322, endPoint x: 254, endPoint y: 322, distance: 44.9
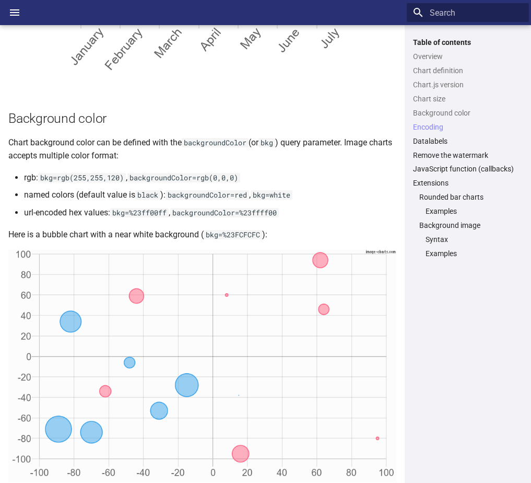
scroll to position [1672, 0]
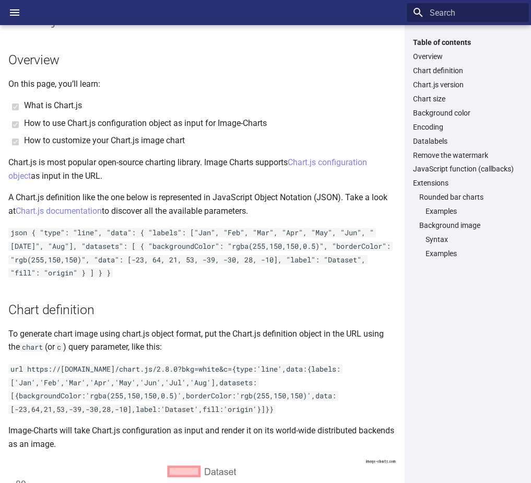
scroll to position [209, 0]
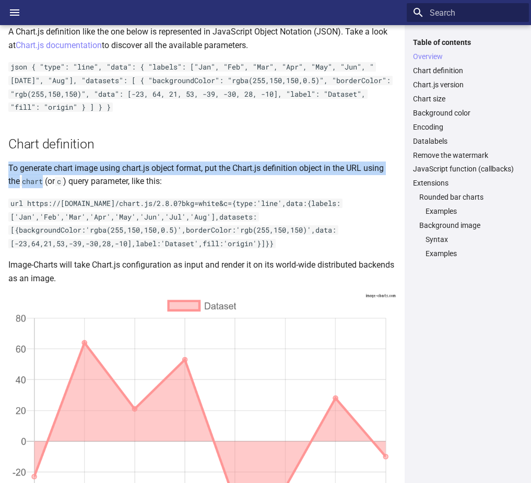
drag, startPoint x: 10, startPoint y: 167, endPoint x: 45, endPoint y: 178, distance: 37.3
click at [45, 178] on p "To generate chart image using chart.js object format, put the Chart.js definiti…" at bounding box center [202, 174] width 388 height 27
click at [456, 170] on link "JavaScript function (callbacks)" at bounding box center [468, 168] width 110 height 9
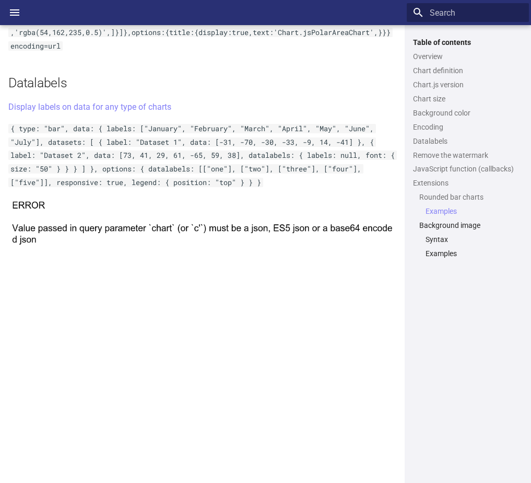
scroll to position [3670, 0]
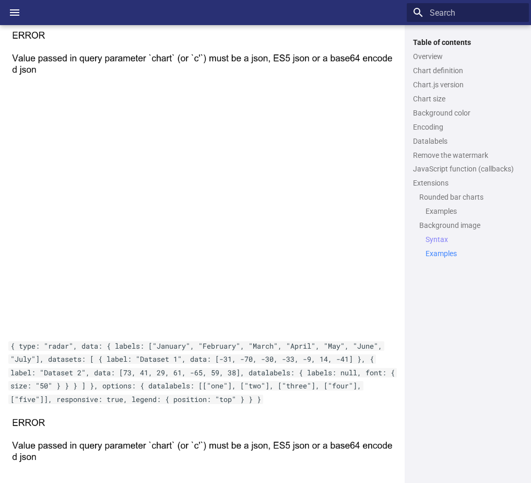
click at [443, 253] on link "Examples" at bounding box center [474, 253] width 97 height 9
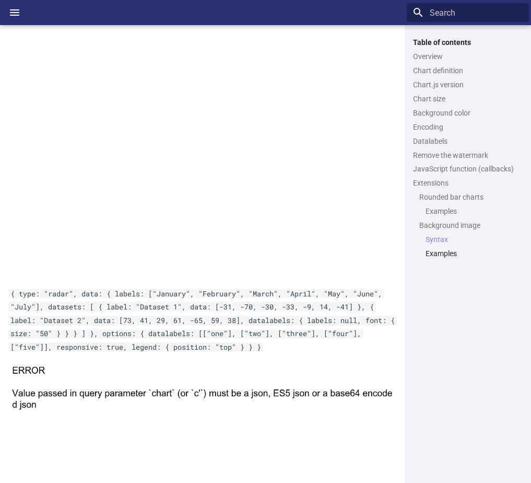
click at [14, 15] on icon "Header" at bounding box center [14, 12] width 9 height 6
click at [0, 0] on input "checkbox" at bounding box center [0, 0] width 0 height 0
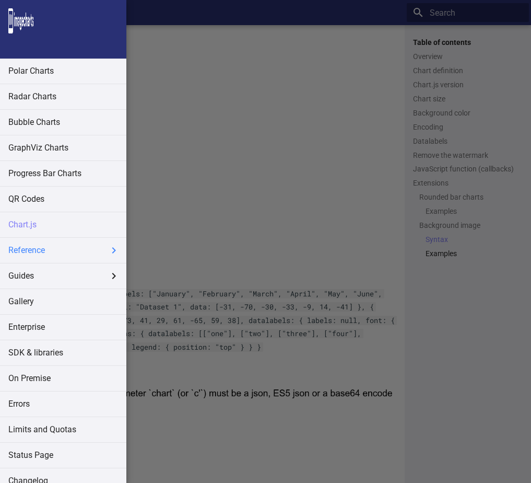
scroll to position [215, 0]
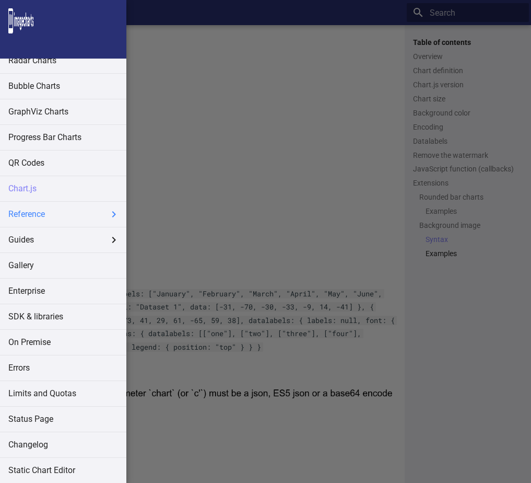
click at [49, 218] on label "Reference" at bounding box center [63, 214] width 126 height 25
click at [0, 0] on input "Reference" at bounding box center [0, 0] width 0 height 0
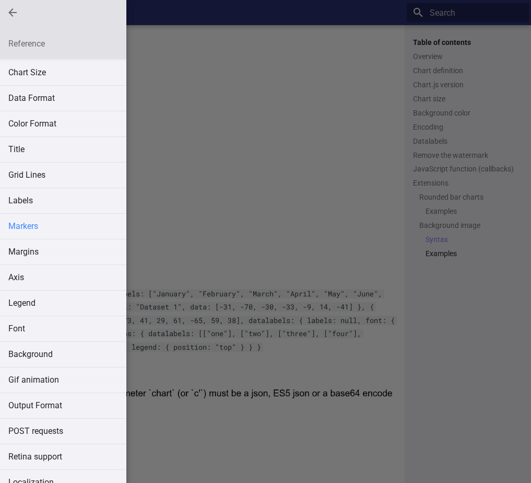
scroll to position [36, 0]
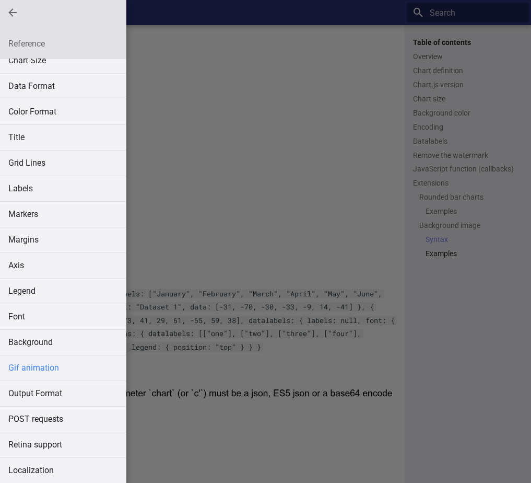
click at [56, 367] on link "Gif animation" at bounding box center [63, 367] width 126 height 25
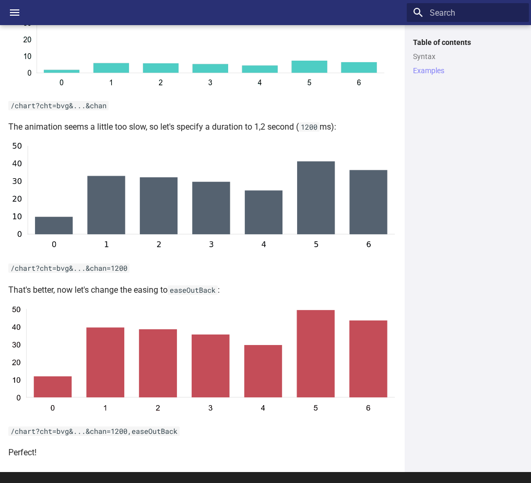
scroll to position [726, 0]
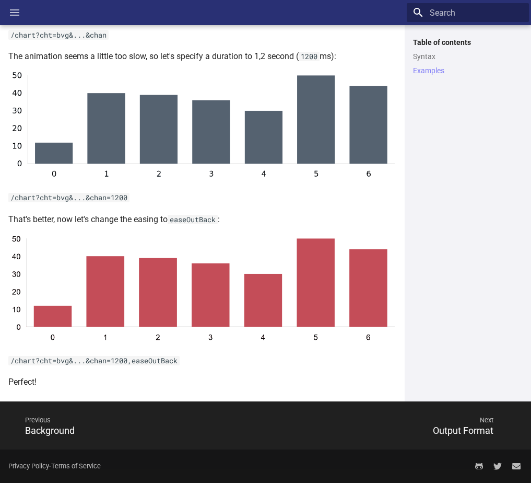
click at [11, 19] on label "Header" at bounding box center [14, 12] width 21 height 21
click at [0, 0] on input "checkbox" at bounding box center [0, 0] width 0 height 0
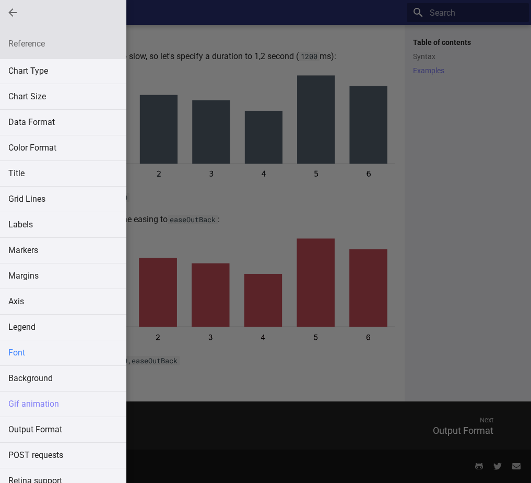
click at [19, 353] on link "Font" at bounding box center [63, 352] width 126 height 25
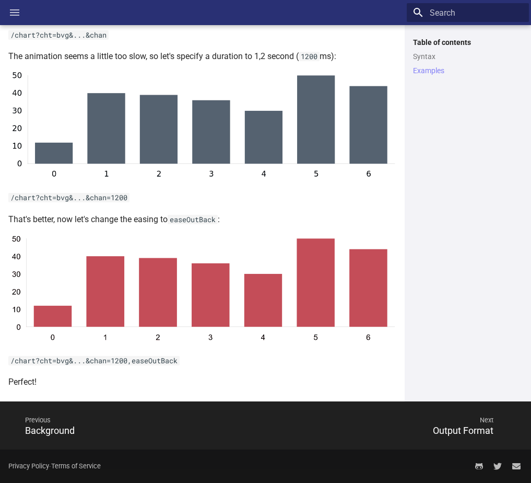
click at [15, 12] on icon "Header" at bounding box center [14, 12] width 9 height 6
click at [0, 0] on input "checkbox" at bounding box center [0, 0] width 0 height 0
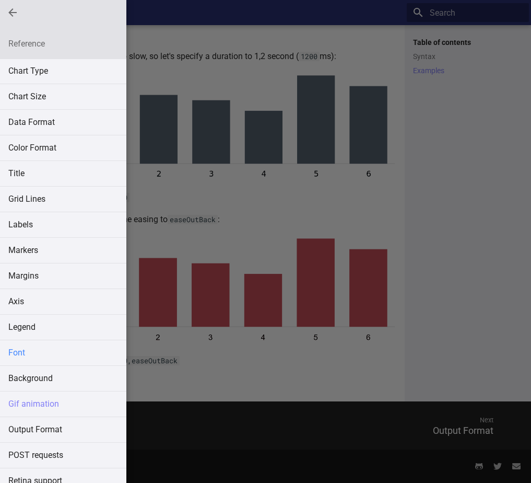
scroll to position [673, 0]
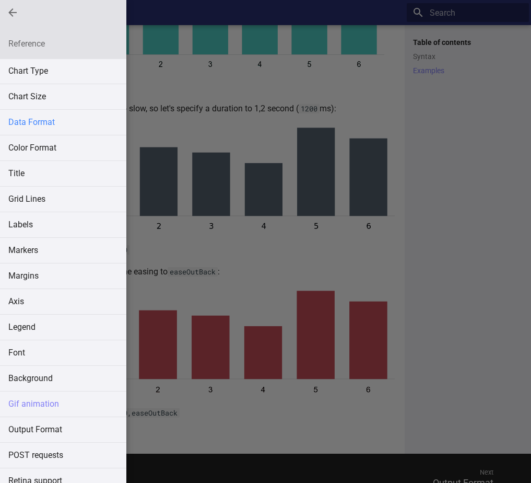
click at [24, 118] on link "Data Format" at bounding box center [63, 122] width 126 height 25
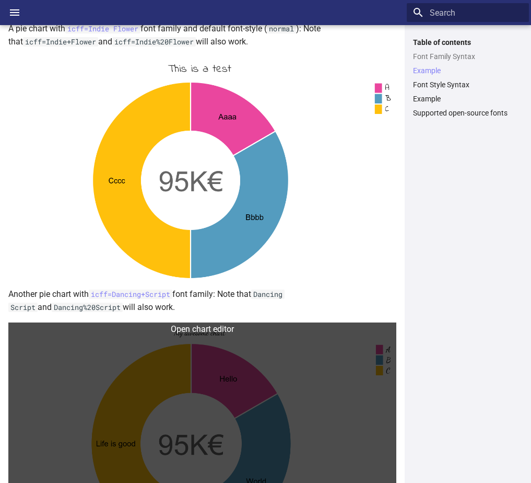
scroll to position [784, 0]
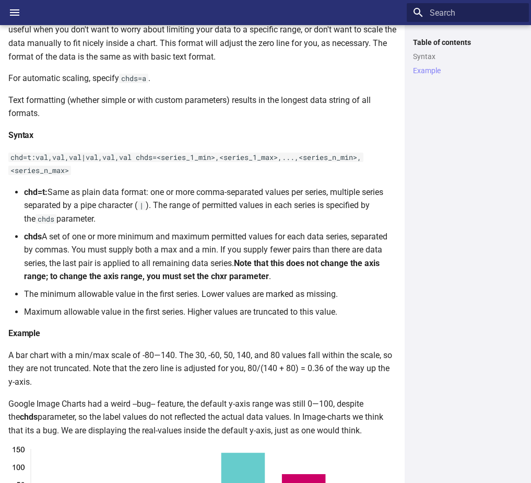
scroll to position [1834, 0]
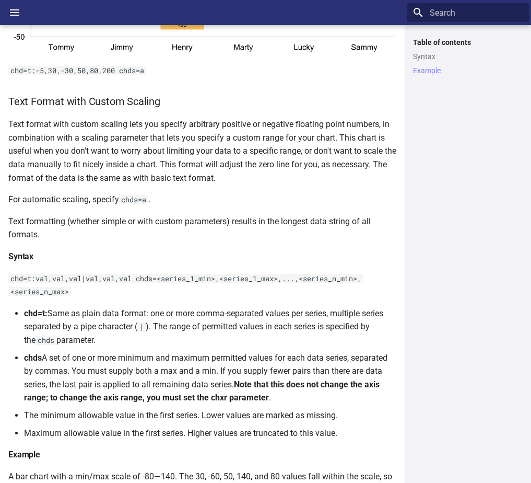
click at [14, 6] on label "Header" at bounding box center [14, 12] width 21 height 21
click at [0, 0] on input "checkbox" at bounding box center [0, 0] width 0 height 0
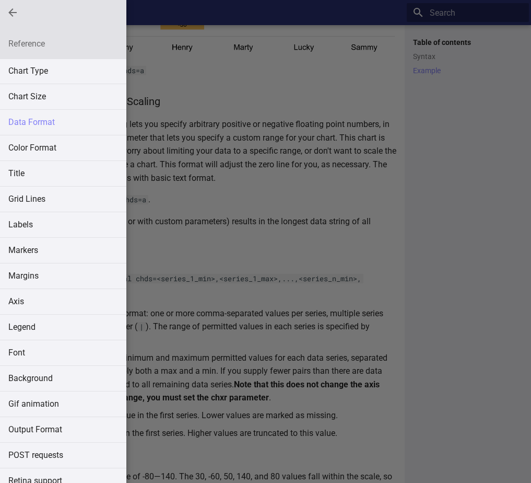
click at [14, 14] on span "Reference" at bounding box center [12, 12] width 13 height 13
click at [0, 0] on input "Reference" at bounding box center [0, 0] width 0 height 0
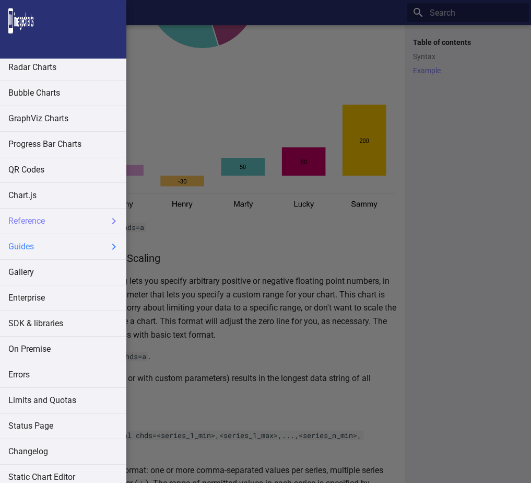
scroll to position [215, 0]
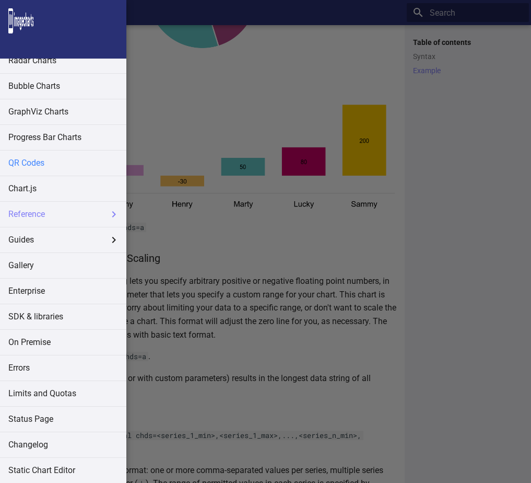
click at [27, 161] on link "QR Codes" at bounding box center [63, 162] width 126 height 25
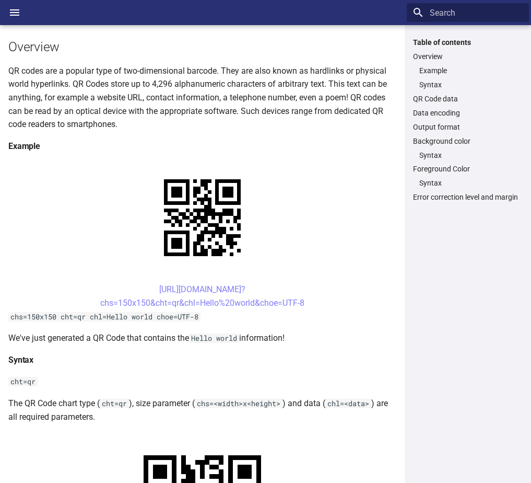
scroll to position [104, 0]
click at [8, 317] on code "chs=150x150 cht=qr chl=Hello world choe=UTF-8" at bounding box center [104, 315] width 192 height 9
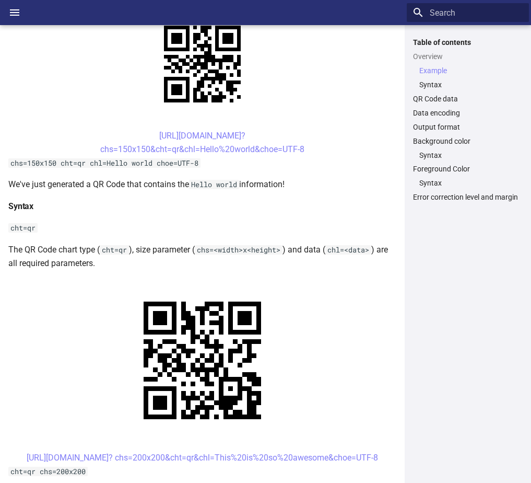
scroll to position [261, 0]
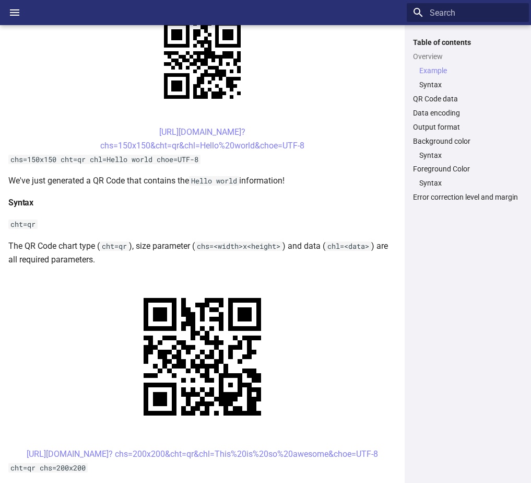
click at [17, 223] on code "cht=qr" at bounding box center [22, 223] width 29 height 9
click at [31, 180] on p "We've just generated a QR Code that contains the Hello world information!" at bounding box center [202, 181] width 388 height 14
drag, startPoint x: 31, startPoint y: 180, endPoint x: 95, endPoint y: 181, distance: 63.2
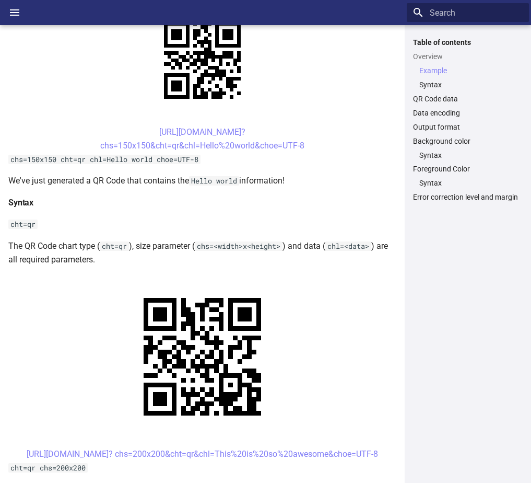
click at [95, 181] on p "We've just generated a QR Code that contains the Hello world information!" at bounding box center [202, 181] width 388 height 14
click at [162, 179] on p "We've just generated a QR Code that contains the Hello world information!" at bounding box center [202, 181] width 388 height 14
drag, startPoint x: 162, startPoint y: 179, endPoint x: 288, endPoint y: 198, distance: 127.4
click at [288, 198] on h4 "Syntax" at bounding box center [202, 203] width 388 height 14
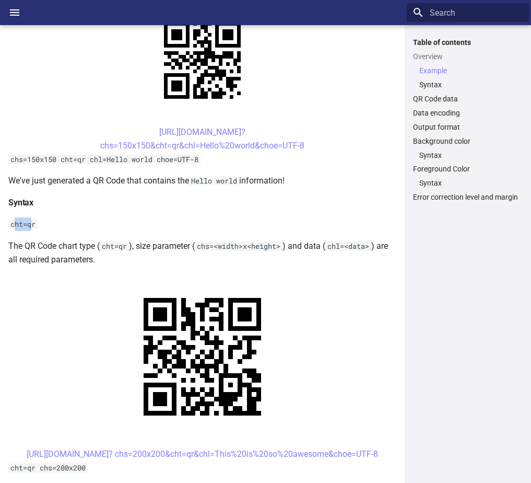
drag, startPoint x: 33, startPoint y: 225, endPoint x: 14, endPoint y: 225, distance: 19.3
click at [14, 225] on code "cht=qr" at bounding box center [22, 223] width 29 height 9
drag, startPoint x: 14, startPoint y: 225, endPoint x: 19, endPoint y: 247, distance: 21.9
click at [20, 246] on p "The QR Code chart type ( cht=qr ), size parameter ( chs=<width>x<height> ) and …" at bounding box center [202, 252] width 388 height 27
drag, startPoint x: 11, startPoint y: 245, endPoint x: 193, endPoint y: 248, distance: 181.8
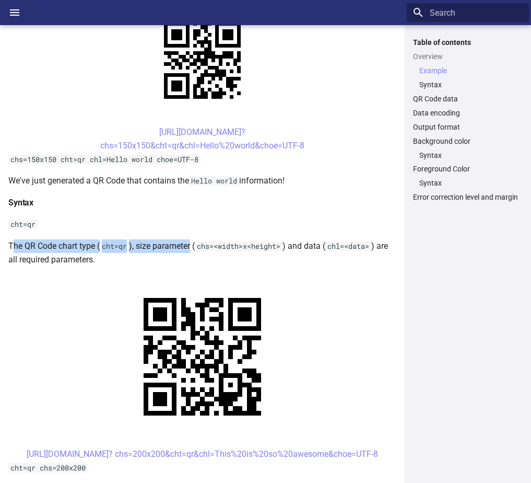
click at [193, 248] on p "The QR Code chart type ( cht=qr ), size parameter ( chs=<width>x<height> ) and …" at bounding box center [202, 252] width 388 height 27
drag, startPoint x: 193, startPoint y: 248, endPoint x: 175, endPoint y: 251, distance: 18.0
click at [175, 250] on p "The QR Code chart type ( cht=qr ), size parameter ( chs=<width>x<height> ) and …" at bounding box center [202, 252] width 388 height 27
click at [333, 245] on code "chl=<data>" at bounding box center [348, 245] width 46 height 9
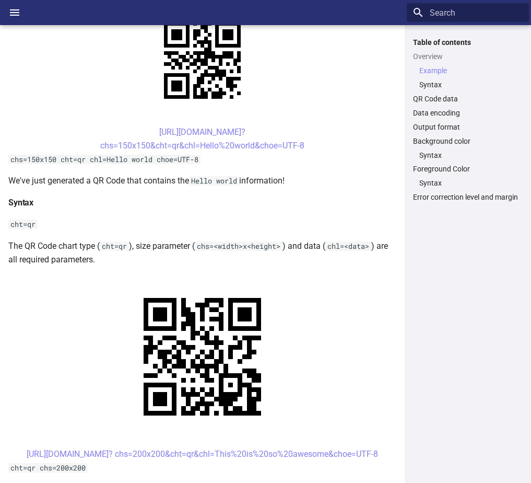
click at [39, 258] on p "The QR Code chart type ( cht=qr ), size parameter ( chs=<width>x<height> ) and …" at bounding box center [202, 252] width 388 height 27
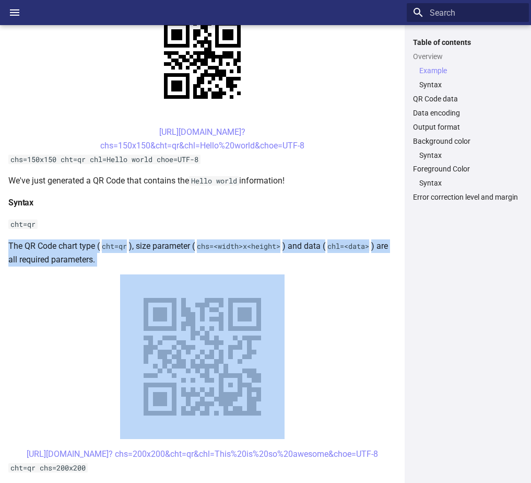
click at [39, 258] on p "The QR Code chart type ( cht=qr ), size parameter ( chs=<width>x<height> ) and …" at bounding box center [202, 252] width 388 height 27
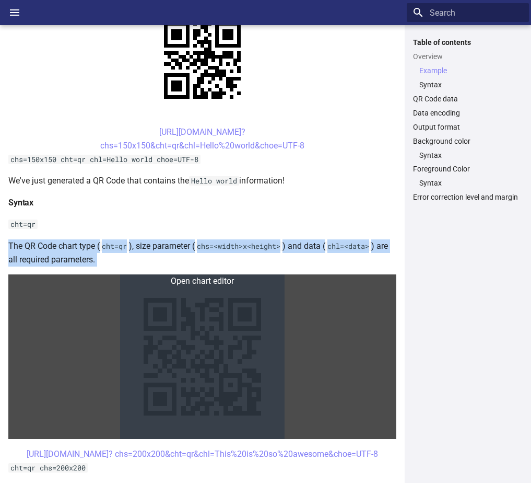
drag, startPoint x: 39, startPoint y: 258, endPoint x: 42, endPoint y: 304, distance: 46.6
click at [42, 304] on link at bounding box center [202, 356] width 388 height 165
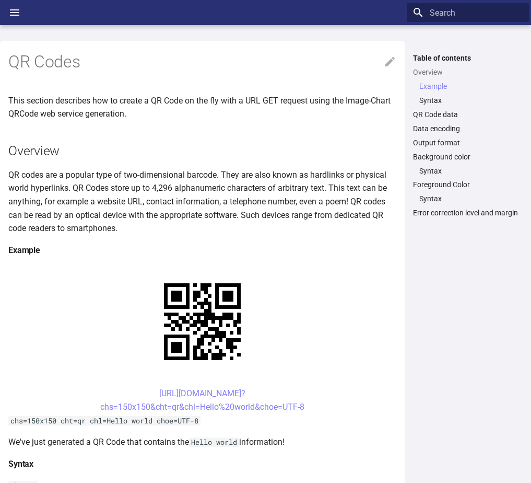
scroll to position [401, 0]
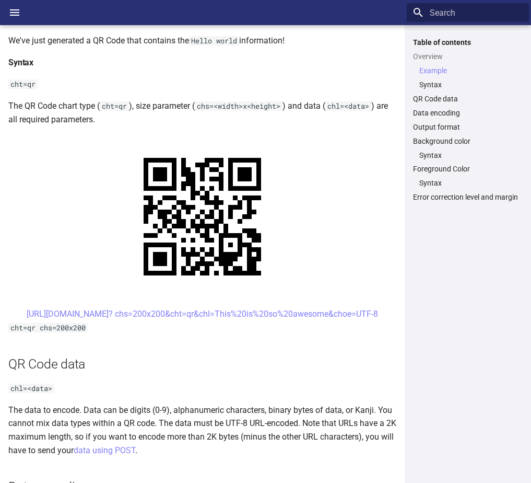
click at [124, 372] on h2 "QR Code data" at bounding box center [202, 364] width 388 height 18
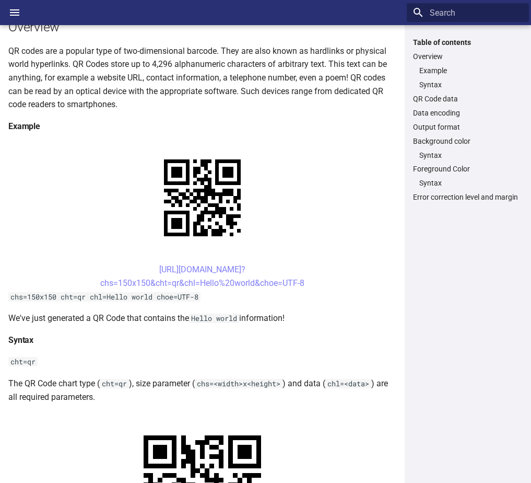
scroll to position [0, 0]
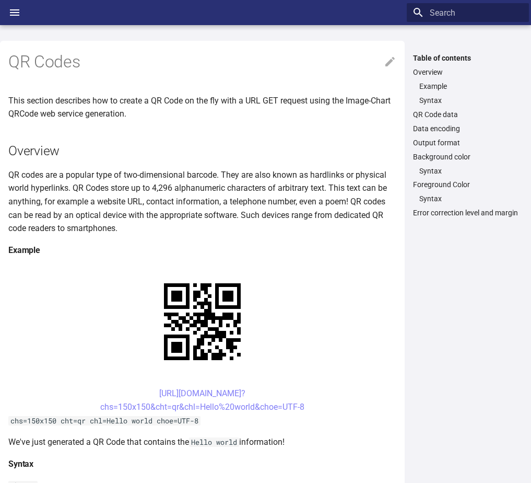
click at [125, 200] on p "QR codes are a popular type of two-dimensional barcode. They are also known as …" at bounding box center [202, 201] width 388 height 67
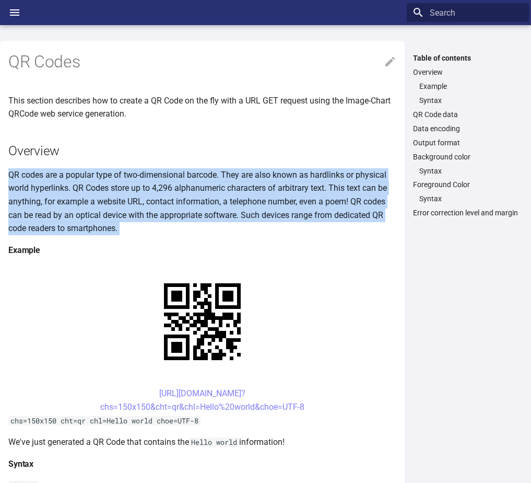
click at [125, 200] on p "QR codes are a popular type of two-dimensional barcode. They are also known as …" at bounding box center [202, 201] width 388 height 67
drag, startPoint x: 125, startPoint y: 200, endPoint x: 69, endPoint y: 219, distance: 59.1
click at [69, 219] on p "QR codes are a popular type of two-dimensional barcode. They are also known as …" at bounding box center [202, 201] width 388 height 67
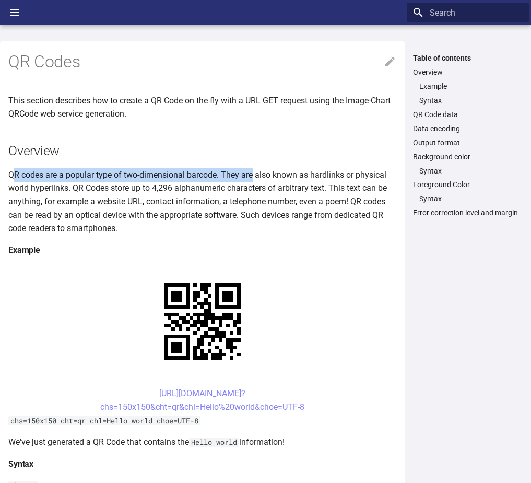
drag, startPoint x: 12, startPoint y: 174, endPoint x: 252, endPoint y: 173, distance: 240.3
click at [252, 173] on p "QR codes are a popular type of two-dimensional barcode. They are also known as …" at bounding box center [202, 201] width 388 height 67
drag, startPoint x: 252, startPoint y: 173, endPoint x: 239, endPoint y: 178, distance: 14.1
click at [240, 178] on p "QR codes are a popular type of two-dimensional barcode. They are also known as …" at bounding box center [202, 201] width 388 height 67
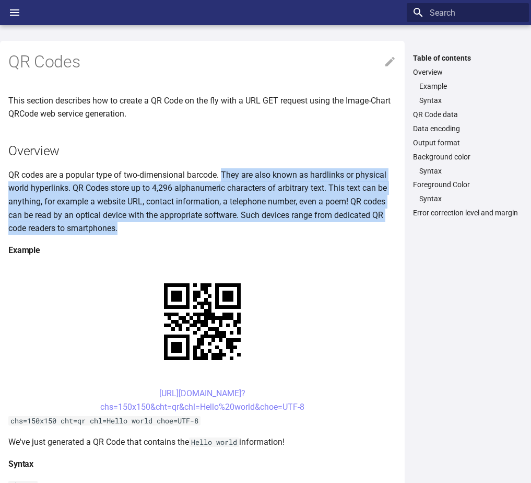
drag, startPoint x: 224, startPoint y: 175, endPoint x: 135, endPoint y: 231, distance: 104.5
click at [135, 231] on p "QR codes are a popular type of two-dimensional barcode. They are also known as …" at bounding box center [202, 201] width 388 height 67
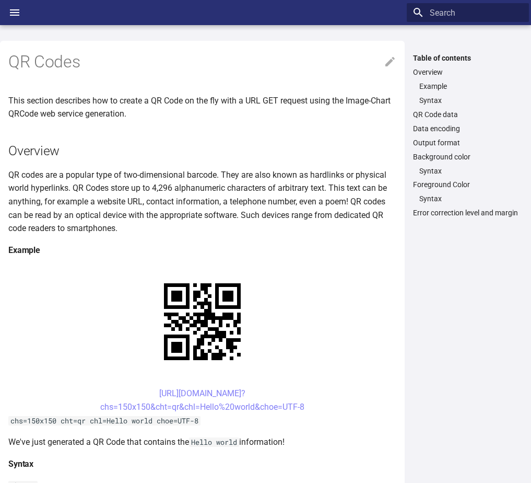
drag, startPoint x: 135, startPoint y: 231, endPoint x: 61, endPoint y: 239, distance: 75.2
click at [93, 107] on p "This section describes how to create a QR Code on the fly with a URL GET reques…" at bounding box center [202, 107] width 388 height 27
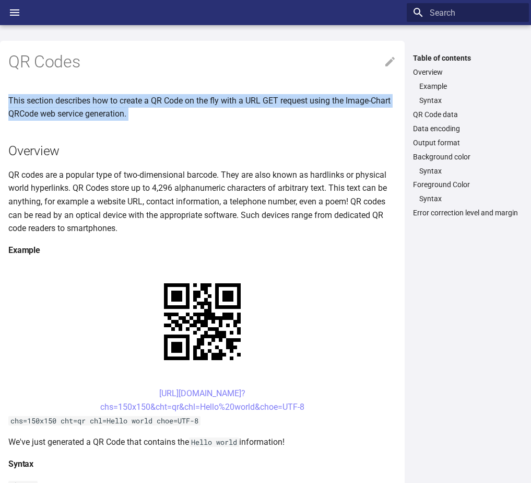
click at [93, 107] on p "This section describes how to create a QR Code on the fly with a URL GET reques…" at bounding box center [202, 107] width 388 height 27
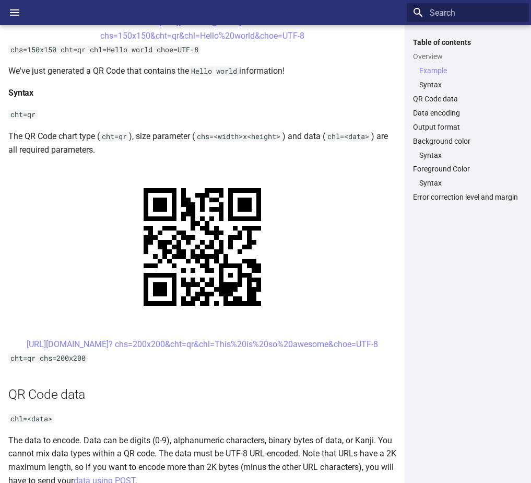
scroll to position [470, 0]
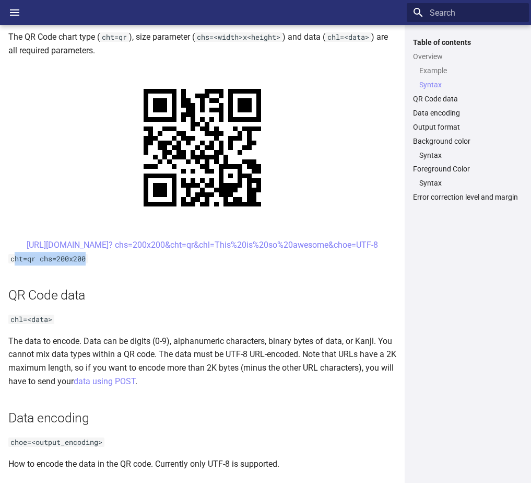
drag, startPoint x: 77, startPoint y: 260, endPoint x: 14, endPoint y: 258, distance: 63.8
click at [14, 258] on code "cht=qr chs=200x200" at bounding box center [47, 258] width 79 height 9
drag, startPoint x: 14, startPoint y: 258, endPoint x: 49, endPoint y: 319, distance: 70.2
click at [49, 319] on code "chl=<data>" at bounding box center [31, 318] width 46 height 9
drag, startPoint x: 52, startPoint y: 320, endPoint x: 3, endPoint y: 318, distance: 49.1
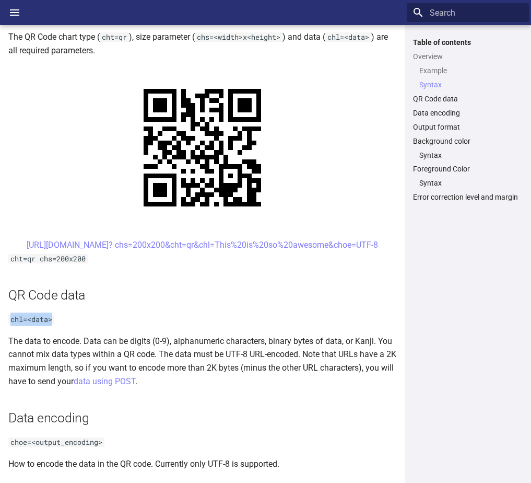
drag, startPoint x: 3, startPoint y: 318, endPoint x: 45, endPoint y: 367, distance: 65.2
click at [45, 367] on p "The data to encode. Data can be digits (0-9), alphanumeric characters, binary b…" at bounding box center [202, 360] width 388 height 53
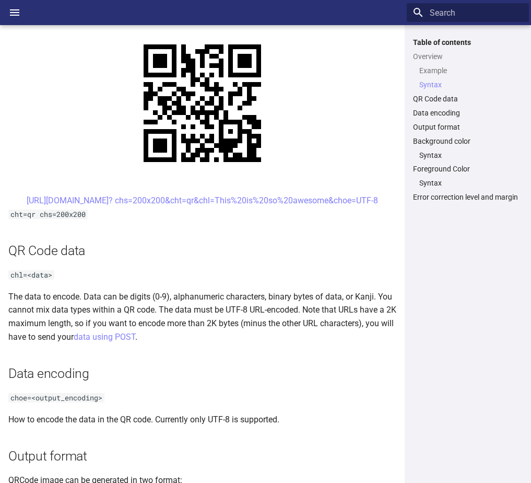
scroll to position [627, 0]
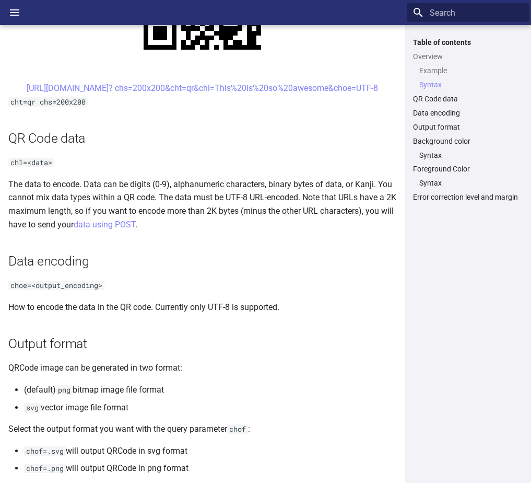
click at [28, 186] on p "The data to encode. Data can be digits (0-9), alphanumeric characters, binary b…" at bounding box center [202, 204] width 388 height 53
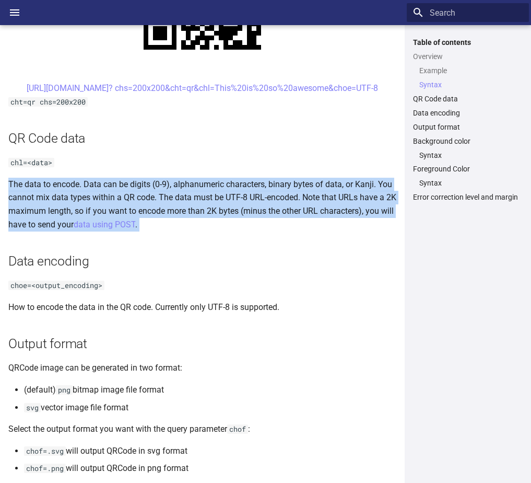
click at [28, 186] on p "The data to encode. Data can be digits (0-9), alphanumeric characters, binary b…" at bounding box center [202, 204] width 388 height 53
drag, startPoint x: 28, startPoint y: 186, endPoint x: 91, endPoint y: 186, distance: 63.7
click at [91, 186] on p "The data to encode. Data can be digits (0-9), alphanumeric characters, binary b…" at bounding box center [202, 204] width 388 height 53
drag, startPoint x: 87, startPoint y: 184, endPoint x: 32, endPoint y: 224, distance: 67.3
click at [32, 224] on p "The data to encode. Data can be digits (0-9), alphanumeric characters, binary b…" at bounding box center [202, 204] width 388 height 53
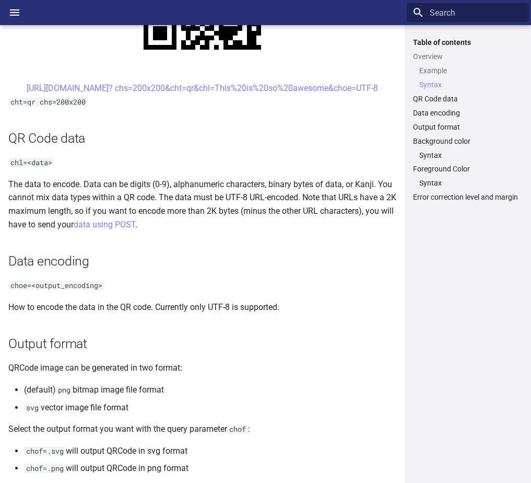
drag, startPoint x: 32, startPoint y: 224, endPoint x: 49, endPoint y: 235, distance: 19.9
click at [49, 235] on article "QR Codes This section describes how to create a QR Code on the fly with a URL G…" at bounding box center [202, 446] width 388 height 2064
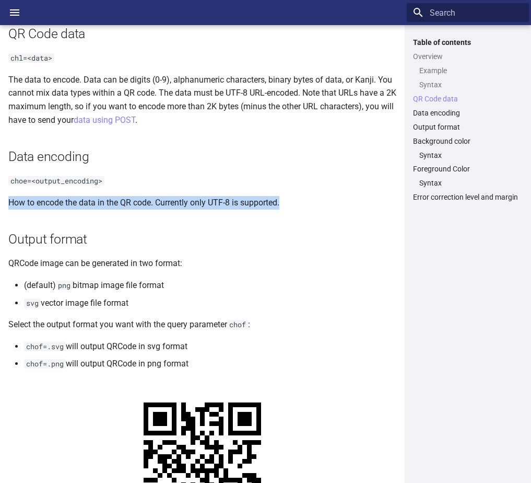
drag, startPoint x: 8, startPoint y: 204, endPoint x: 292, endPoint y: 201, distance: 284.2
click at [292, 201] on div "QR Codes This section describes how to create a QR Code on the fly with a URL G…" at bounding box center [202, 347] width 405 height 2076
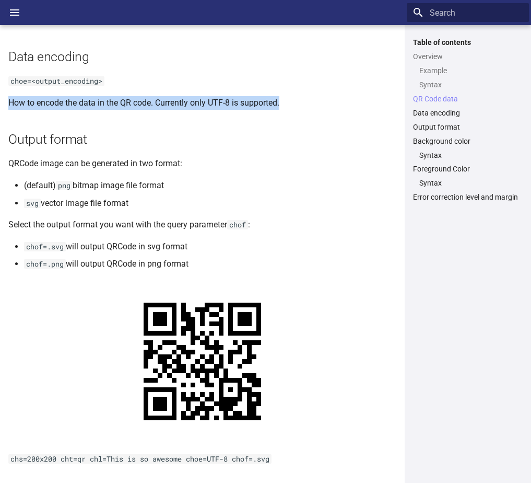
scroll to position [836, 0]
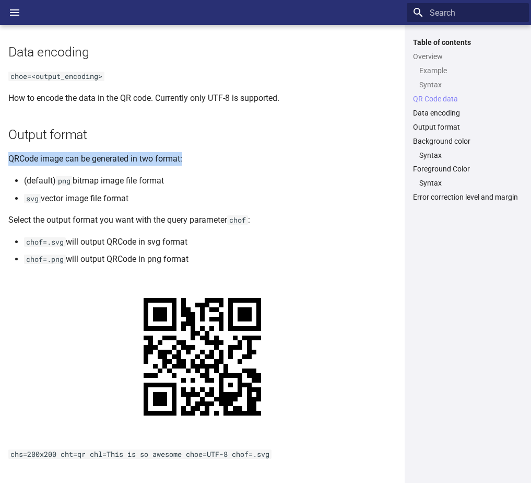
drag, startPoint x: 9, startPoint y: 157, endPoint x: 220, endPoint y: 162, distance: 211.6
click at [220, 162] on p "QRCode image can be generated in two format:" at bounding box center [202, 159] width 388 height 14
click at [84, 226] on p "Select the output format you want with the query parameter chof :" at bounding box center [202, 220] width 388 height 14
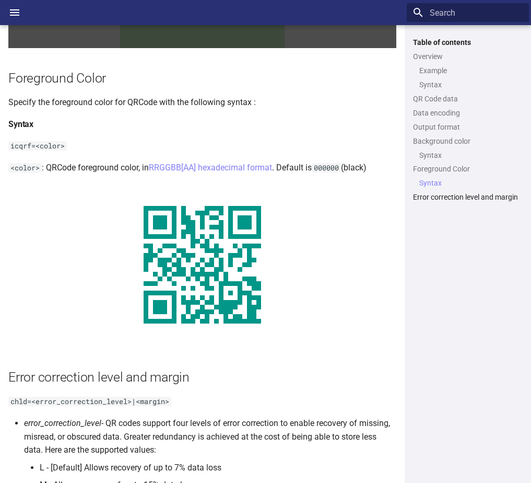
scroll to position [1672, 0]
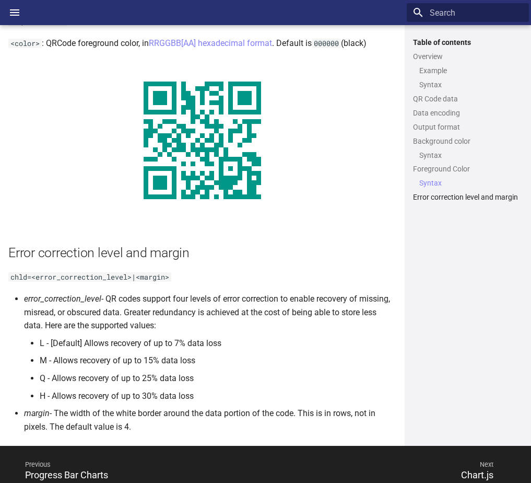
click at [72, 275] on code "chld=<error_correction_level>|<margin>" at bounding box center [89, 276] width 163 height 9
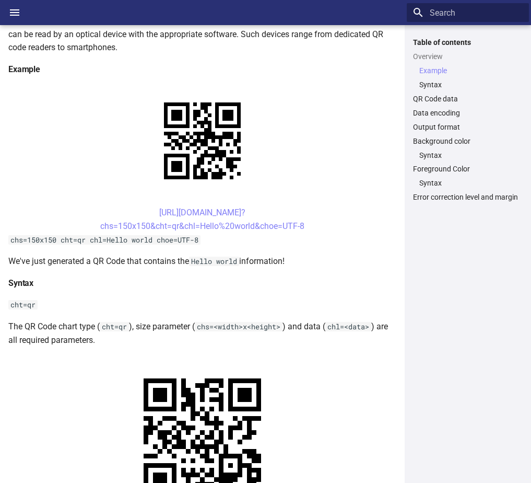
scroll to position [313, 0]
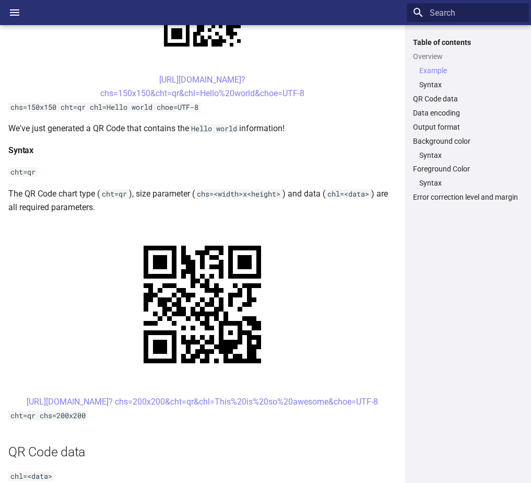
click at [513, 298] on div "Table of contents Overview Example Syntax QR Code data Data encoding Output for…" at bounding box center [468, 254] width 122 height 433
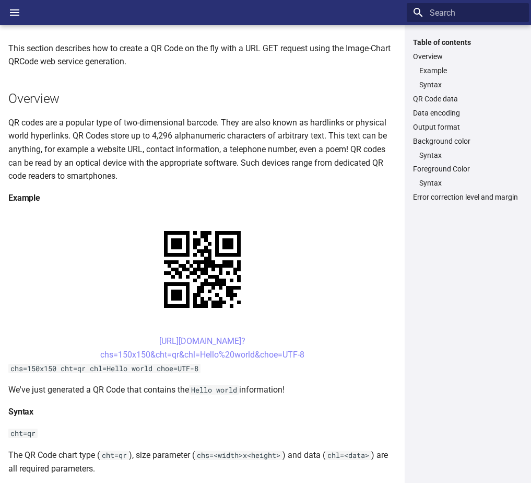
scroll to position [0, 0]
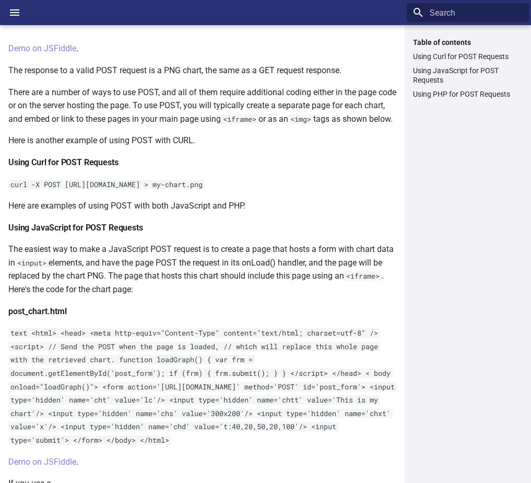
scroll to position [261, 0]
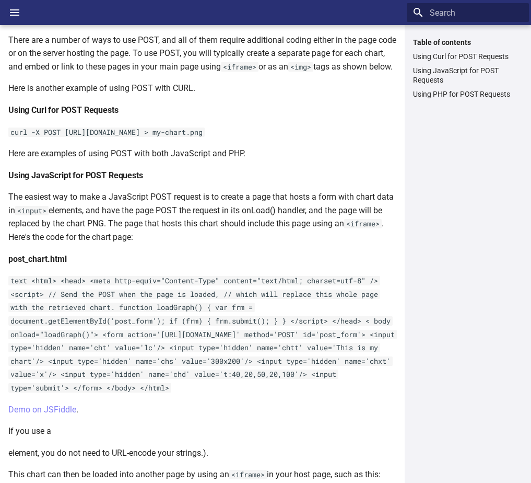
click at [43, 182] on h4 "Using JavaScript for POST Requests" at bounding box center [202, 176] width 388 height 14
drag, startPoint x: 43, startPoint y: 242, endPoint x: 75, endPoint y: 272, distance: 44.0
click at [75, 243] on p "The easiest way to make a JavaScript POST request is to create a page that host…" at bounding box center [202, 216] width 388 height 53
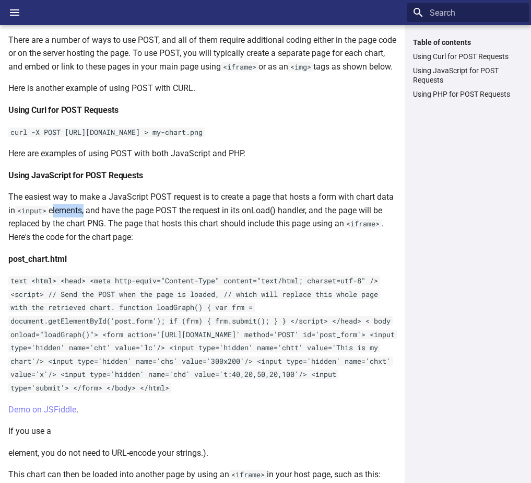
click at [75, 243] on p "The easiest way to make a JavaScript POST request is to create a page that host…" at bounding box center [202, 216] width 388 height 53
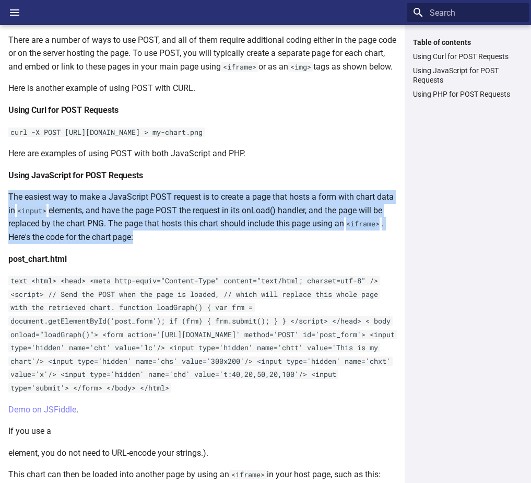
click at [75, 243] on p "The easiest way to make a JavaScript POST request is to create a page that host…" at bounding box center [202, 216] width 388 height 53
drag, startPoint x: 75, startPoint y: 272, endPoint x: 193, endPoint y: 272, distance: 117.5
click at [193, 243] on p "The easiest way to make a JavaScript POST request is to create a page that host…" at bounding box center [202, 216] width 388 height 53
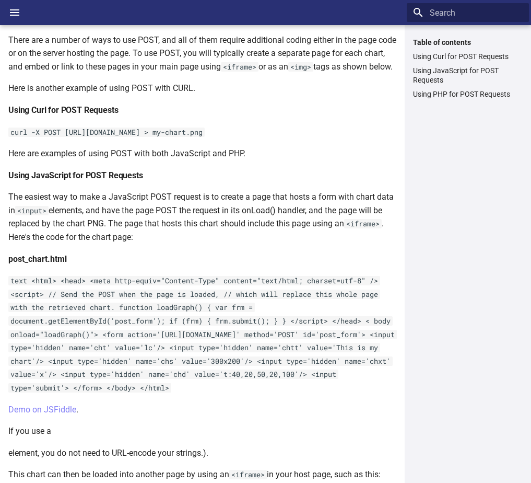
click at [134, 243] on p "The easiest way to make a JavaScript POST request is to create a page that host…" at bounding box center [202, 216] width 388 height 53
click at [259, 243] on p "The easiest way to make a JavaScript POST request is to create a page that host…" at bounding box center [202, 216] width 388 height 53
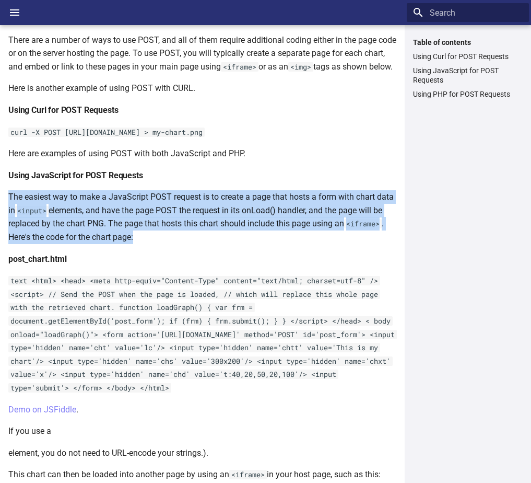
click at [259, 243] on p "The easiest way to make a JavaScript POST request is to create a page that host…" at bounding box center [202, 216] width 388 height 53
drag, startPoint x: 259, startPoint y: 268, endPoint x: 332, endPoint y: 266, distance: 73.1
click at [332, 243] on p "The easiest way to make a JavaScript POST request is to create a page that host…" at bounding box center [202, 216] width 388 height 53
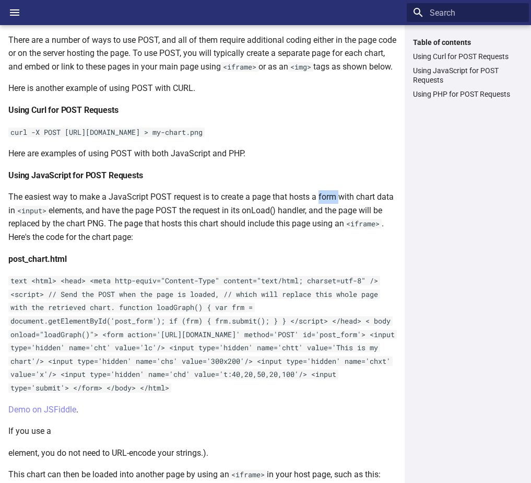
click at [332, 243] on p "The easiest way to make a JavaScript POST request is to create a page that host…" at bounding box center [202, 216] width 388 height 53
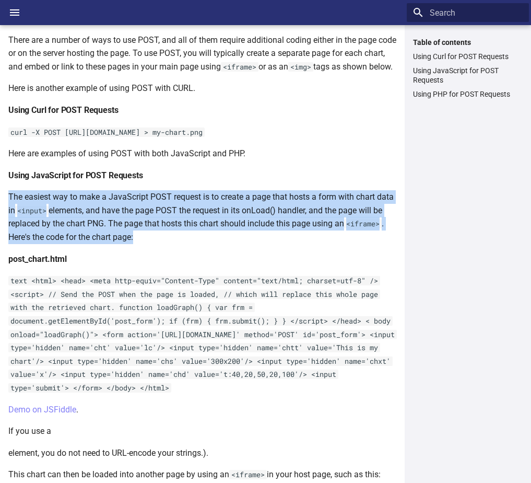
click at [332, 243] on p "The easiest way to make a JavaScript POST request is to create a page that host…" at bounding box center [202, 216] width 388 height 53
click at [36, 215] on code "<input>" at bounding box center [31, 210] width 33 height 9
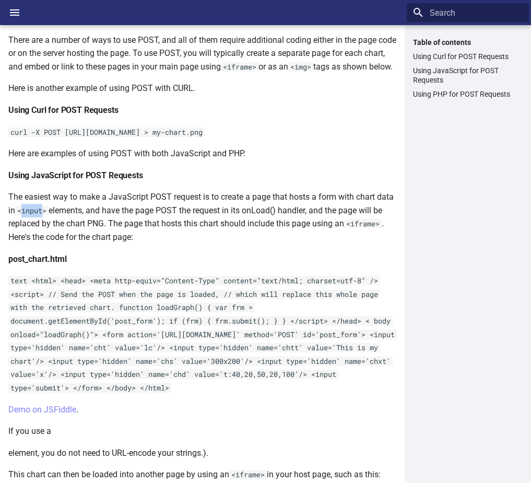
click at [36, 215] on code "<input>" at bounding box center [31, 210] width 33 height 9
drag, startPoint x: 36, startPoint y: 276, endPoint x: 93, endPoint y: 277, distance: 57.0
click at [93, 243] on p "The easiest way to make a JavaScript POST request is to create a page that host…" at bounding box center [202, 216] width 388 height 53
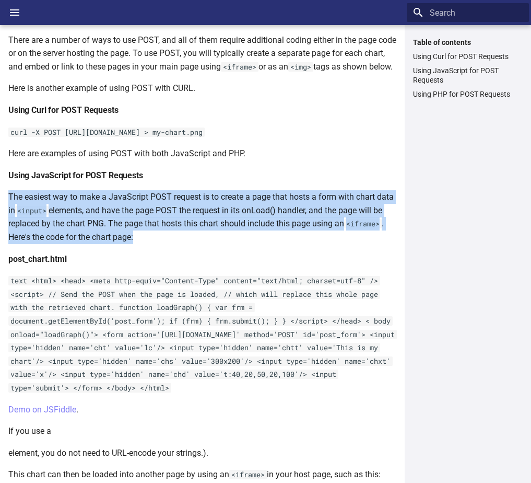
drag, startPoint x: 93, startPoint y: 277, endPoint x: 219, endPoint y: 278, distance: 125.9
click at [219, 243] on p "The easiest way to make a JavaScript POST request is to create a page that host…" at bounding box center [202, 216] width 388 height 53
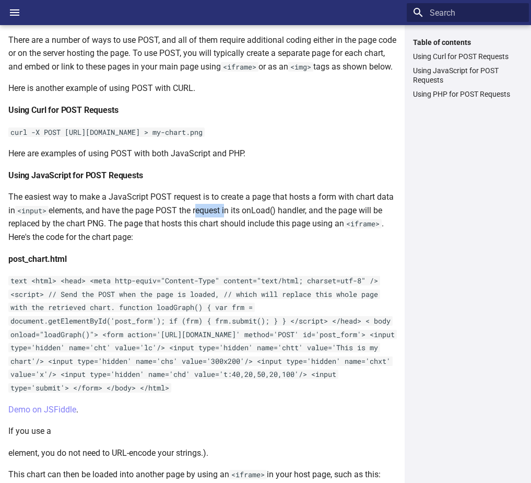
click at [219, 243] on p "The easiest way to make a JavaScript POST request is to create a page that host…" at bounding box center [202, 216] width 388 height 53
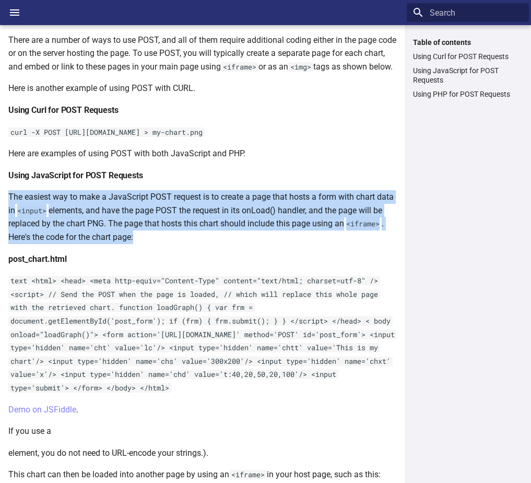
drag, startPoint x: 219, startPoint y: 278, endPoint x: 297, endPoint y: 277, distance: 78.4
click at [297, 243] on p "The easiest way to make a JavaScript POST request is to create a page that host…" at bounding box center [202, 216] width 388 height 53
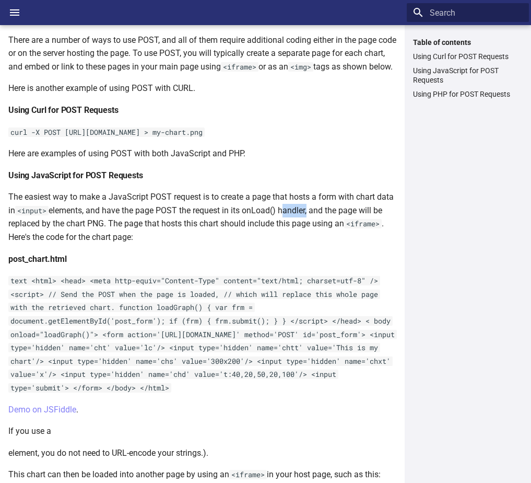
click at [297, 243] on p "The easiest way to make a JavaScript POST request is to create a page that host…" at bounding box center [202, 216] width 388 height 53
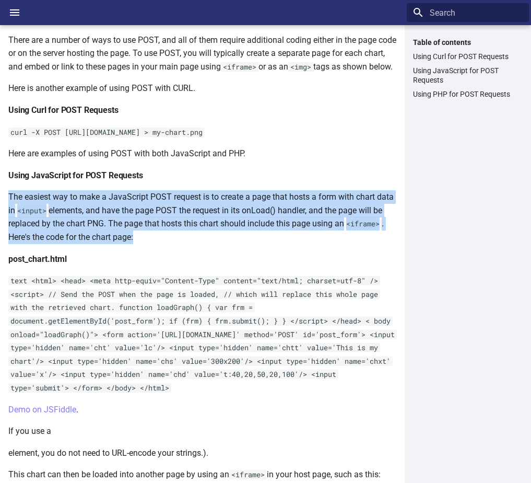
click at [297, 243] on p "The easiest way to make a JavaScript POST request is to create a page that host…" at bounding box center [202, 216] width 388 height 53
drag, startPoint x: 297, startPoint y: 277, endPoint x: 345, endPoint y: 278, distance: 47.5
click at [345, 243] on p "The easiest way to make a JavaScript POST request is to create a page that host…" at bounding box center [202, 216] width 388 height 53
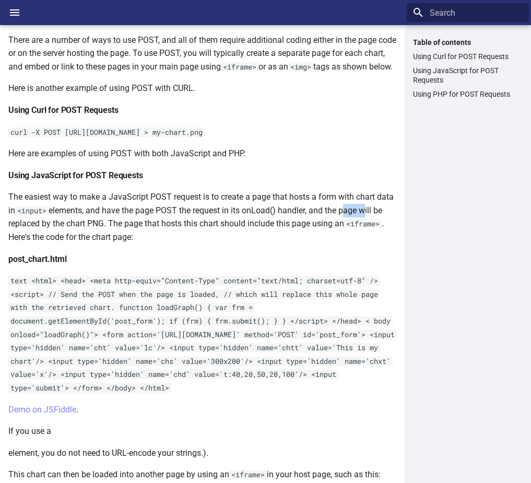
click at [345, 243] on p "The easiest way to make a JavaScript POST request is to create a page that host…" at bounding box center [202, 216] width 388 height 53
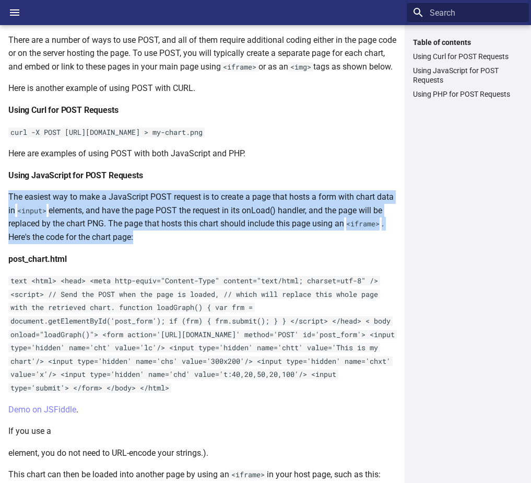
click at [345, 243] on p "The easiest way to make a JavaScript POST request is to create a page that host…" at bounding box center [202, 216] width 388 height 53
click at [41, 243] on p "The easiest way to make a JavaScript POST request is to create a page that host…" at bounding box center [202, 216] width 388 height 53
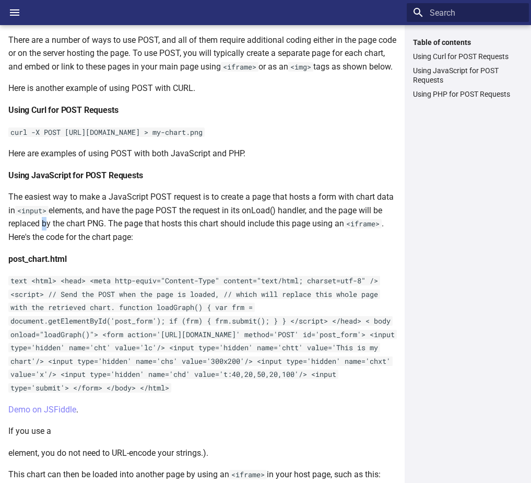
click at [41, 243] on p "The easiest way to make a JavaScript POST request is to create a page that host…" at bounding box center [202, 216] width 388 height 53
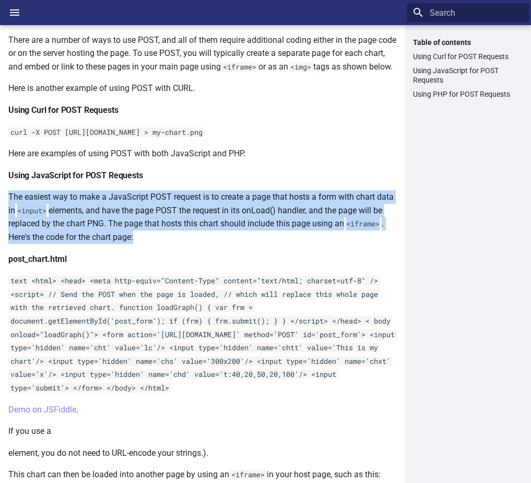
click at [41, 243] on p "The easiest way to make a JavaScript POST request is to create a page that host…" at bounding box center [202, 216] width 388 height 53
drag, startPoint x: 41, startPoint y: 291, endPoint x: 89, endPoint y: 290, distance: 48.1
click at [89, 243] on p "The easiest way to make a JavaScript POST request is to create a page that host…" at bounding box center [202, 216] width 388 height 53
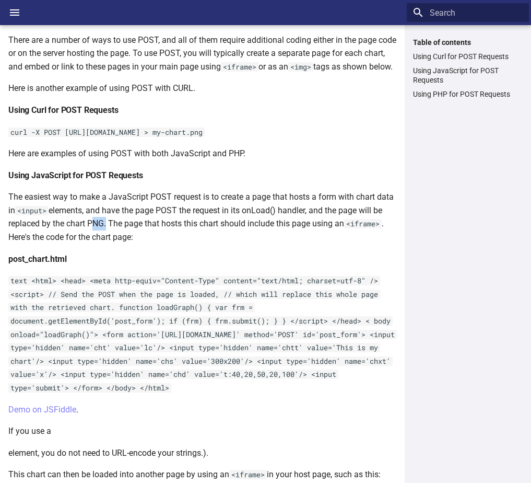
click at [89, 243] on p "The easiest way to make a JavaScript POST request is to create a page that host…" at bounding box center [202, 216] width 388 height 53
drag, startPoint x: 89, startPoint y: 290, endPoint x: 45, endPoint y: 294, distance: 44.0
click at [45, 243] on p "The easiest way to make a JavaScript POST request is to create a page that host…" at bounding box center [202, 216] width 388 height 53
drag, startPoint x: 45, startPoint y: 294, endPoint x: 119, endPoint y: 290, distance: 74.2
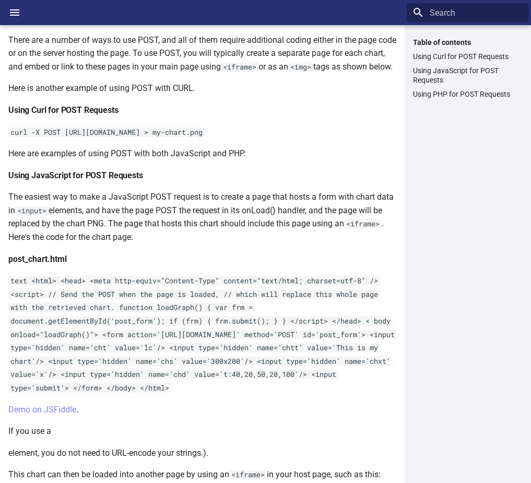
click at [119, 243] on p "The easiest way to make a JavaScript POST request is to create a page that host…" at bounding box center [202, 216] width 388 height 53
click at [32, 243] on p "The easiest way to make a JavaScript POST request is to create a page that host…" at bounding box center [202, 216] width 388 height 53
drag, startPoint x: 32, startPoint y: 289, endPoint x: 113, endPoint y: 291, distance: 81.0
click at [113, 243] on p "The easiest way to make a JavaScript POST request is to create a page that host…" at bounding box center [202, 216] width 388 height 53
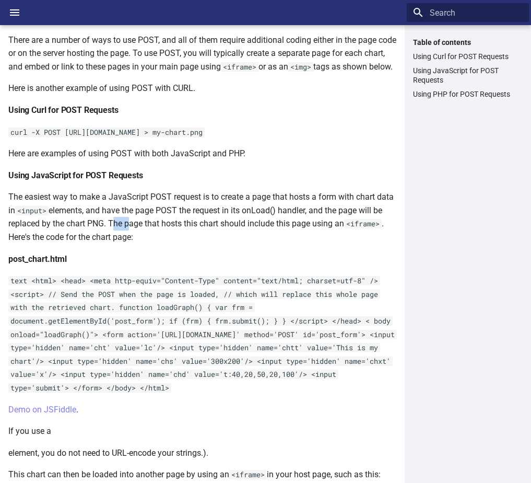
click at [113, 243] on p "The easiest way to make a JavaScript POST request is to create a page that host…" at bounding box center [202, 216] width 388 height 53
drag, startPoint x: 113, startPoint y: 291, endPoint x: 156, endPoint y: 293, distance: 42.9
click at [156, 243] on p "The easiest way to make a JavaScript POST request is to create a page that host…" at bounding box center [202, 216] width 388 height 53
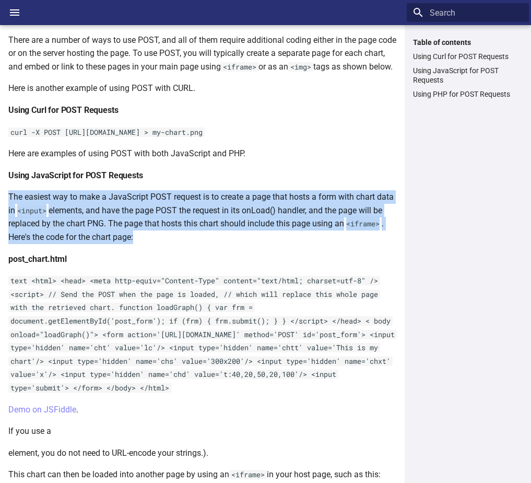
click at [156, 243] on p "The easiest way to make a JavaScript POST request is to create a page that host…" at bounding box center [202, 216] width 388 height 53
drag, startPoint x: 156, startPoint y: 293, endPoint x: 211, endPoint y: 291, distance: 54.3
click at [211, 243] on p "The easiest way to make a JavaScript POST request is to create a page that host…" at bounding box center [202, 216] width 388 height 53
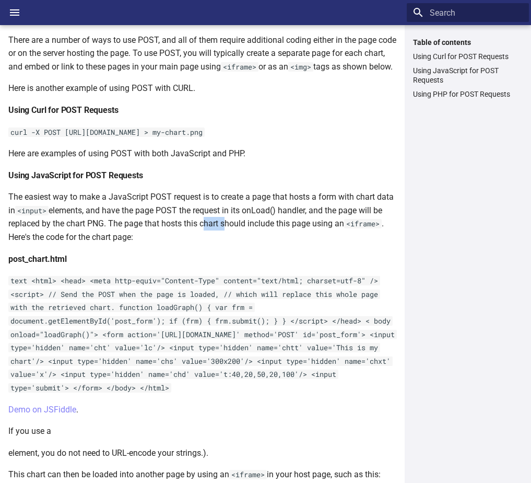
click at [211, 243] on p "The easiest way to make a JavaScript POST request is to create a page that host…" at bounding box center [202, 216] width 388 height 53
drag, startPoint x: 211, startPoint y: 291, endPoint x: 277, endPoint y: 295, distance: 66.4
click at [277, 243] on p "The easiest way to make a JavaScript POST request is to create a page that host…" at bounding box center [202, 216] width 388 height 53
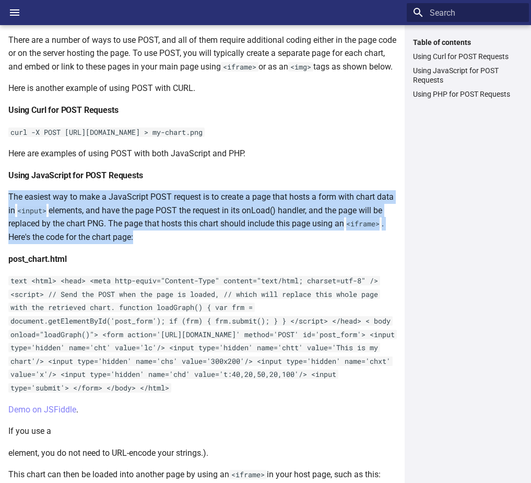
click at [277, 243] on p "The easiest way to make a JavaScript POST request is to create a page that host…" at bounding box center [202, 216] width 388 height 53
drag, startPoint x: 277, startPoint y: 295, endPoint x: 319, endPoint y: 304, distance: 42.8
click at [318, 243] on p "The easiest way to make a JavaScript POST request is to create a page that host…" at bounding box center [202, 216] width 388 height 53
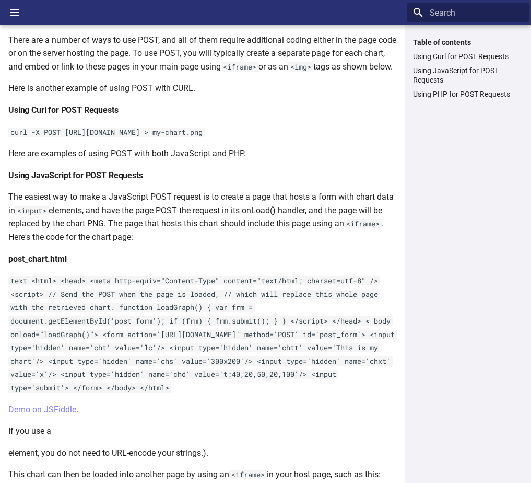
click at [342, 243] on p "The easiest way to make a JavaScript POST request is to create a page that host…" at bounding box center [202, 216] width 388 height 53
click at [26, 243] on p "The easiest way to make a JavaScript POST request is to create a page that host…" at bounding box center [202, 216] width 388 height 53
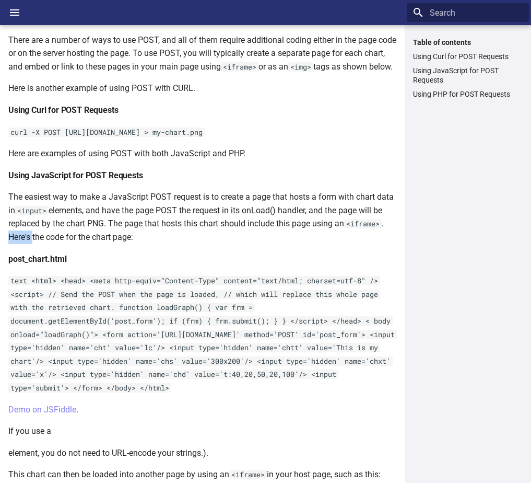
click at [26, 243] on p "The easiest way to make a JavaScript POST request is to create a page that host…" at bounding box center [202, 216] width 388 height 53
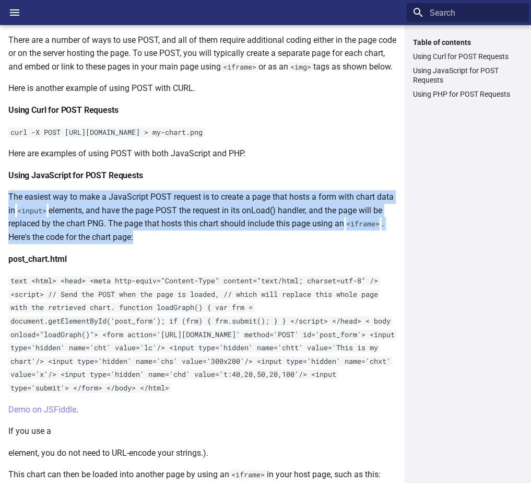
click at [26, 243] on p "The easiest way to make a JavaScript POST request is to create a page that host…" at bounding box center [202, 216] width 388 height 53
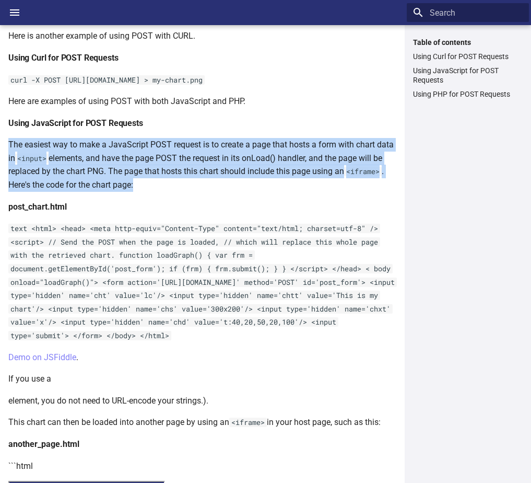
drag, startPoint x: 11, startPoint y: 296, endPoint x: 322, endPoint y: 398, distance: 326.7
click at [322, 340] on code "text <html> <head> <meta http-equiv="Content-Type" content="text/html; charset=…" at bounding box center [202, 282] width 389 height 116
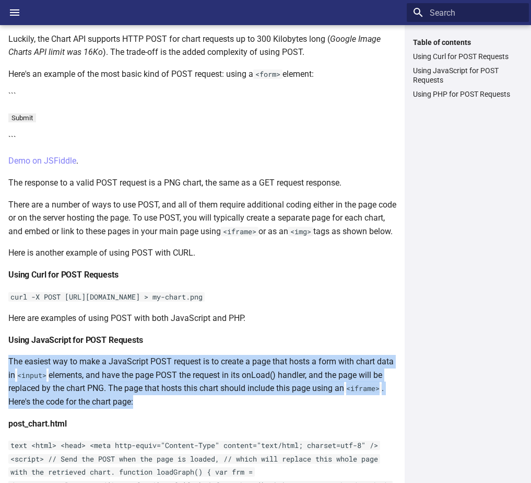
scroll to position [104, 0]
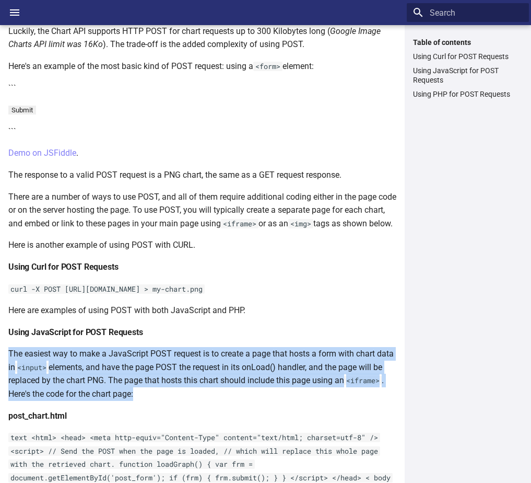
drag, startPoint x: 258, startPoint y: 421, endPoint x: 297, endPoint y: 334, distance: 95.6
click at [297, 296] on p "curl -X POST [URL][DOMAIN_NAME] > my-chart.png" at bounding box center [202, 289] width 388 height 14
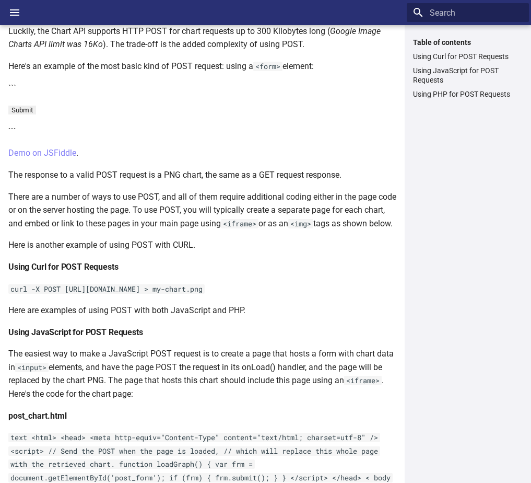
drag, startPoint x: 297, startPoint y: 334, endPoint x: 316, endPoint y: 332, distance: 18.3
click at [205, 294] on code "curl -X POST [URL][DOMAIN_NAME] > my-chart.png" at bounding box center [106, 288] width 196 height 9
drag, startPoint x: 318, startPoint y: 329, endPoint x: 56, endPoint y: 342, distance: 262.0
click at [56, 294] on code "curl -X POST [URL][DOMAIN_NAME] > my-chart.png" at bounding box center [106, 288] width 196 height 9
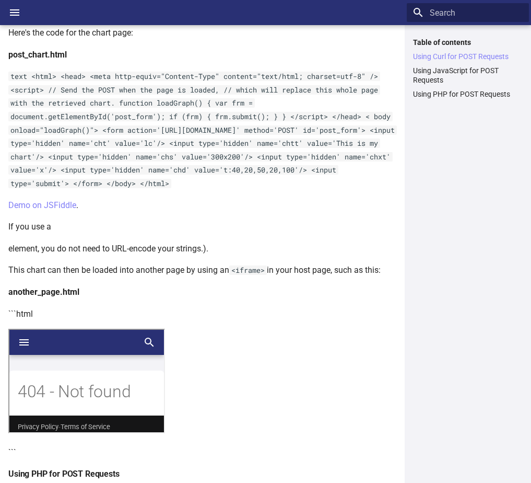
scroll to position [470, 0]
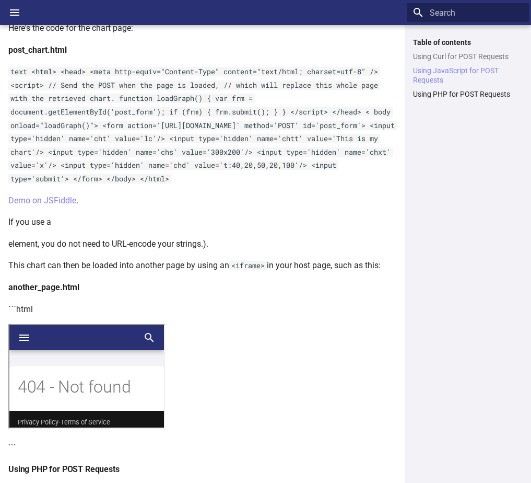
click at [14, 309] on form "element, you do not need to URL-encode your strings.). This chart can then be l…" at bounding box center [202, 477] width 388 height 480
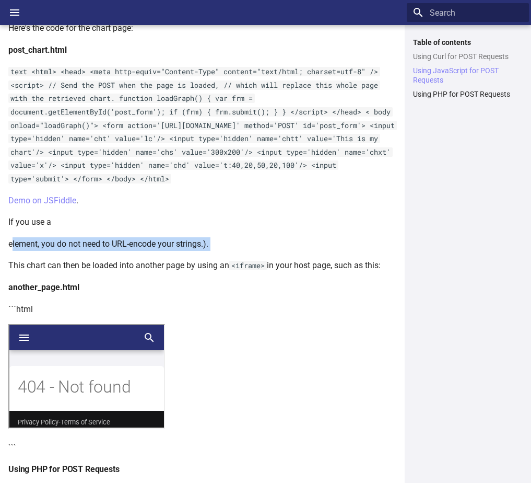
click at [14, 309] on form "element, you do not need to URL-encode your strings.). This chart can then be l…" at bounding box center [202, 477] width 388 height 480
drag, startPoint x: 14, startPoint y: 309, endPoint x: 131, endPoint y: 311, distance: 116.5
click at [131, 311] on form "element, you do not need to URL-encode your strings.). This chart can then be l…" at bounding box center [202, 477] width 388 height 480
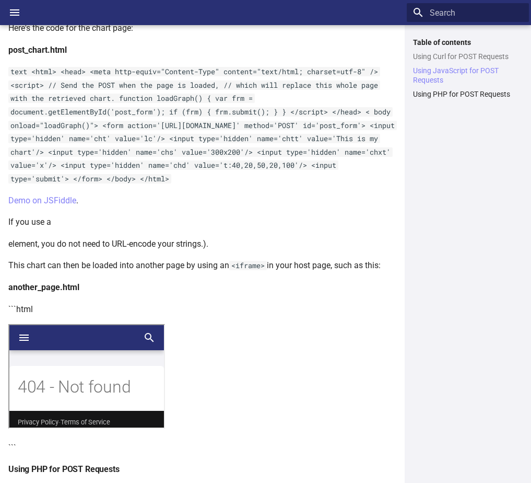
click at [43, 313] on form "element, you do not need to URL-encode your strings.). This chart can then be l…" at bounding box center [202, 477] width 388 height 480
click at [92, 311] on form "element, you do not need to URL-encode your strings.). This chart can then be l…" at bounding box center [202, 477] width 388 height 480
drag, startPoint x: 92, startPoint y: 311, endPoint x: 123, endPoint y: 312, distance: 30.8
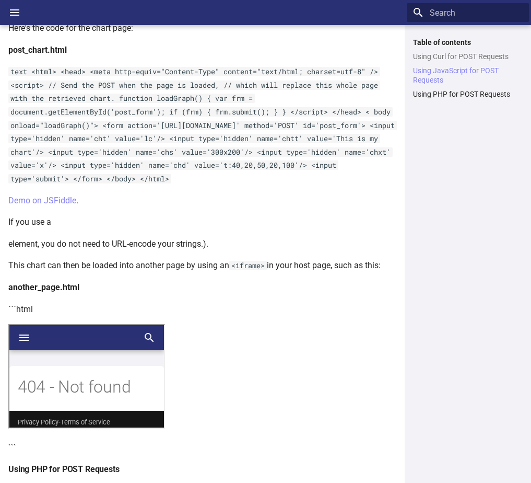
click at [123, 312] on form "element, you do not need to URL-encode your strings.). This chart can then be l…" at bounding box center [202, 477] width 388 height 480
drag, startPoint x: 123, startPoint y: 312, endPoint x: 197, endPoint y: 313, distance: 74.7
click at [197, 313] on form "element, you do not need to URL-encode your strings.). This chart can then be l…" at bounding box center [202, 477] width 388 height 480
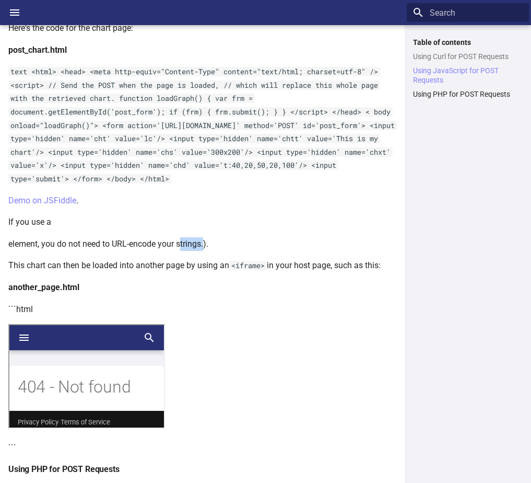
click at [6, 333] on div "POST requests Specifying your chart as a URL in your browser or an <img> tag is…" at bounding box center [202, 150] width 405 height 1159
click at [48, 272] on p "This chart can then be loaded into another page by using an <iframe> in your ho…" at bounding box center [202, 266] width 388 height 14
drag, startPoint x: 48, startPoint y: 331, endPoint x: 83, endPoint y: 333, distance: 35.6
click at [83, 272] on p "This chart can then be loaded into another page by using an <iframe> in your ho…" at bounding box center [202, 266] width 388 height 14
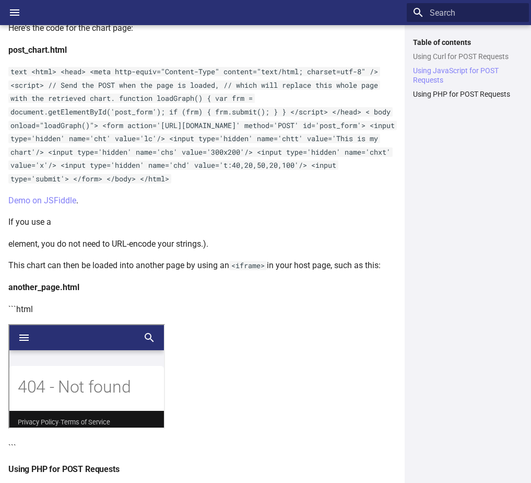
click at [77, 272] on p "This chart can then be loaded into another page by using an <iframe> in your ho…" at bounding box center [202, 266] width 388 height 14
drag, startPoint x: 77, startPoint y: 332, endPoint x: 170, endPoint y: 333, distance: 93.0
click at [170, 272] on p "This chart can then be loaded into another page by using an <iframe> in your ho…" at bounding box center [202, 266] width 388 height 14
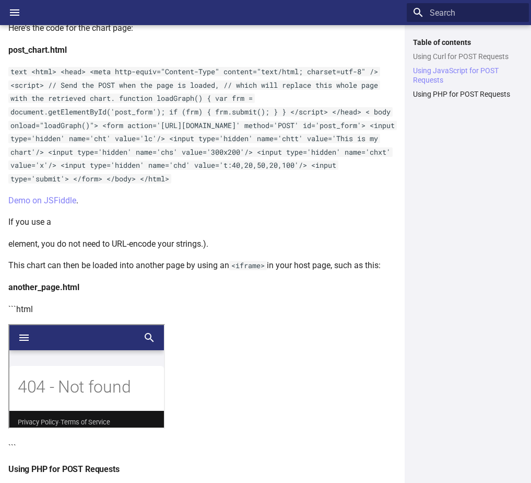
drag, startPoint x: 170, startPoint y: 333, endPoint x: 224, endPoint y: 334, distance: 53.8
click at [224, 272] on p "This chart can then be loaded into another page by using an <iframe> in your ho…" at bounding box center [202, 266] width 388 height 14
drag, startPoint x: 224, startPoint y: 334, endPoint x: 326, endPoint y: 332, distance: 102.4
click at [326, 272] on p "This chart can then be loaded into another page by using an <iframe> in your ho…" at bounding box center [202, 266] width 388 height 14
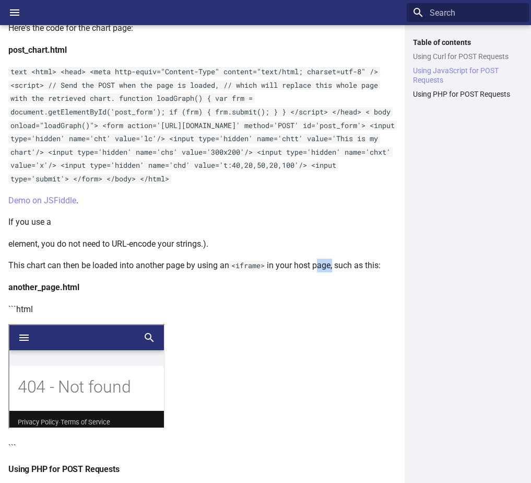
click at [326, 272] on p "This chart can then be loaded into another page by using an <iframe> in your ho…" at bounding box center [202, 266] width 388 height 14
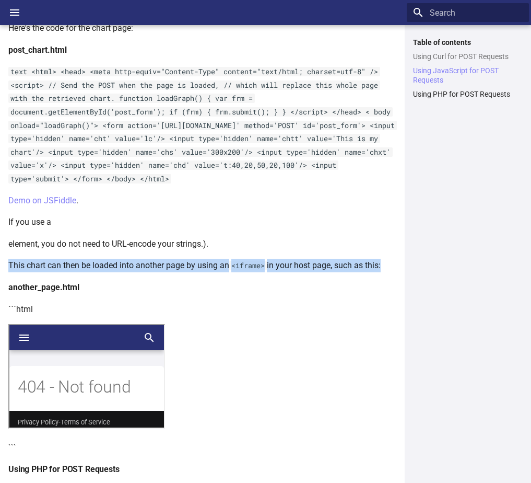
click at [326, 272] on p "This chart can then be loaded into another page by using an <iframe> in your ho…" at bounding box center [202, 266] width 388 height 14
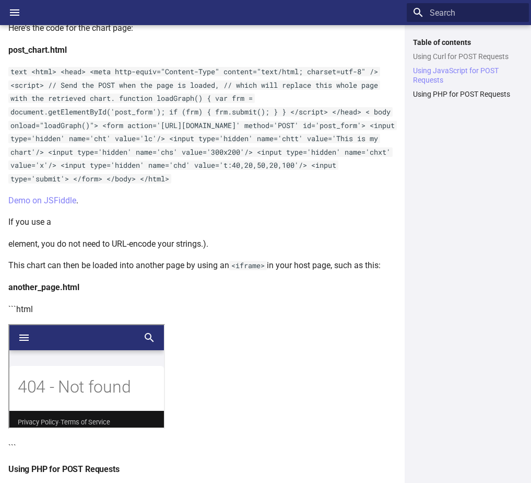
drag, startPoint x: 326, startPoint y: 332, endPoint x: 286, endPoint y: 360, distance: 49.4
click at [286, 294] on p "another_page.html" at bounding box center [202, 288] width 388 height 14
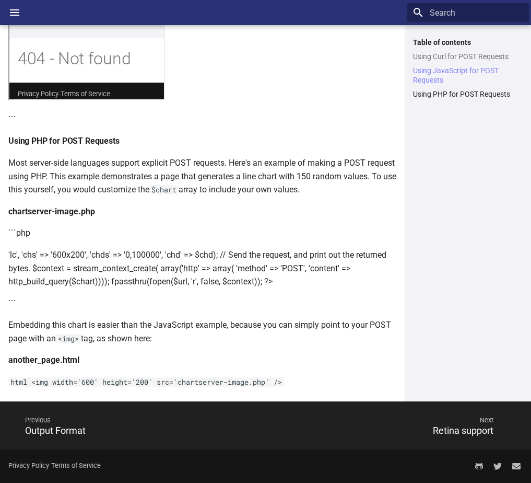
scroll to position [865, 0]
click at [26, 362] on strong "another_page.html" at bounding box center [43, 360] width 71 height 10
drag, startPoint x: 26, startPoint y: 362, endPoint x: 6, endPoint y: 328, distance: 39.5
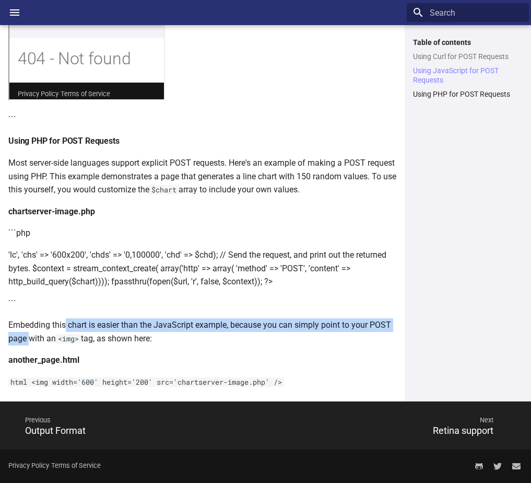
drag, startPoint x: 65, startPoint y: 324, endPoint x: 29, endPoint y: 338, distance: 38.7
click at [29, 338] on p "Embedding this chart is easier than the JavaScript example, because you can sim…" at bounding box center [202, 331] width 388 height 27
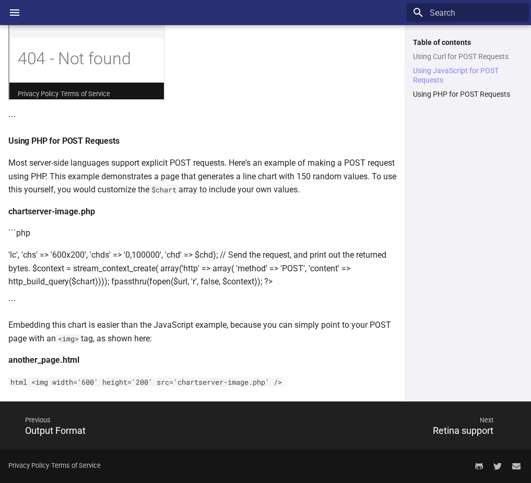
drag, startPoint x: 29, startPoint y: 338, endPoint x: 48, endPoint y: 379, distance: 45.6
click at [48, 379] on code "html <img width='600' height='200' src='chartserver-image.php' />" at bounding box center [146, 381] width 276 height 9
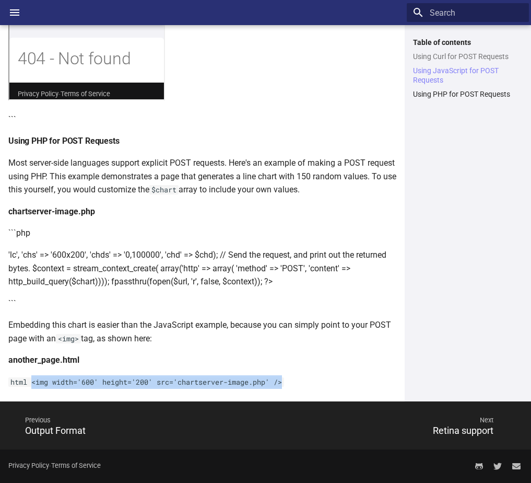
drag, startPoint x: 31, startPoint y: 383, endPoint x: 305, endPoint y: 381, distance: 273.2
click at [305, 381] on p "html <img width='600' height='200' src='chartserver-image.php' />" at bounding box center [202, 382] width 388 height 14
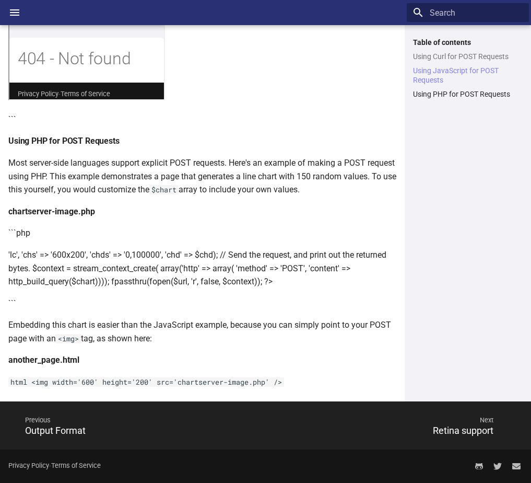
click at [166, 295] on form "element, you do not need to URL-encode your strings.). This chart can then be l…" at bounding box center [202, 149] width 388 height 480
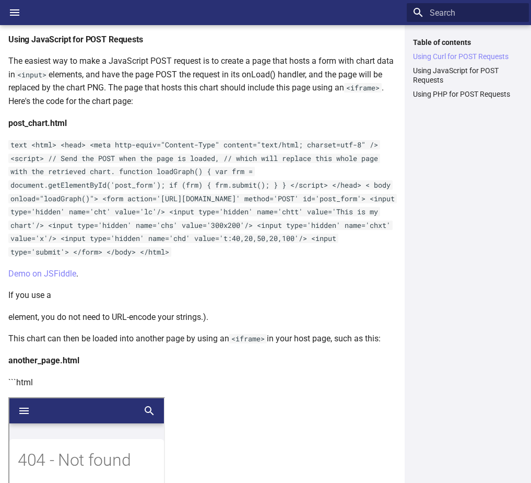
scroll to position [343, 0]
